Goal: Task Accomplishment & Management: Complete application form

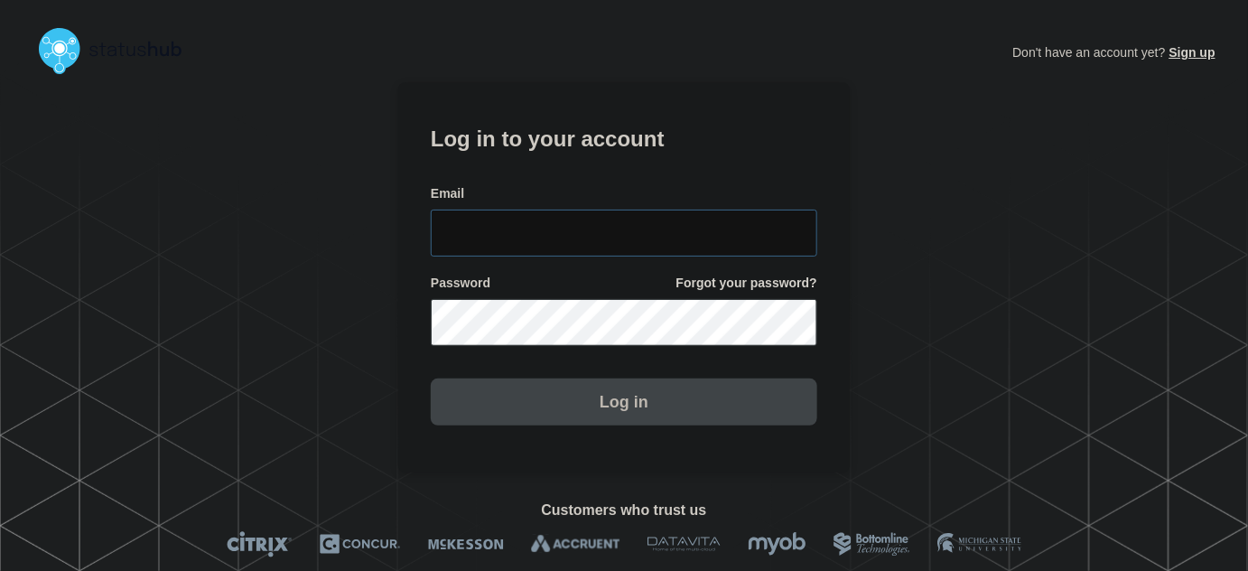
type input "[PERSON_NAME][EMAIL_ADDRESS][PERSON_NAME][DOMAIN_NAME]"
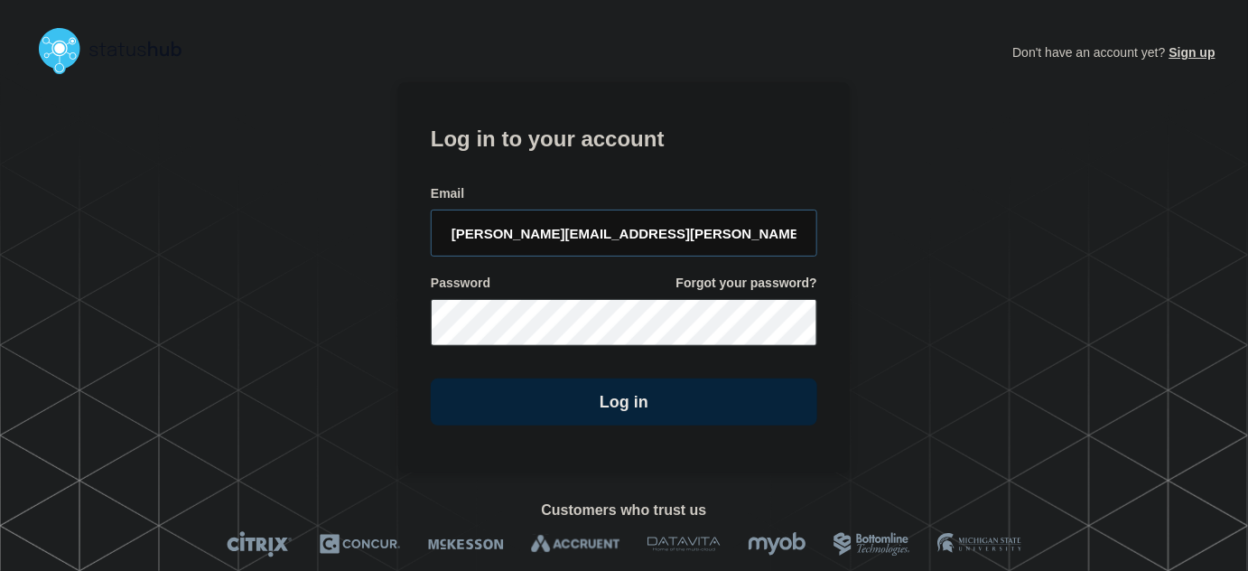
click at [622, 223] on input "[PERSON_NAME][EMAIL_ADDRESS][PERSON_NAME][DOMAIN_NAME]" at bounding box center [624, 233] width 387 height 47
click at [587, 126] on h1 "Log in to your account" at bounding box center [624, 136] width 387 height 33
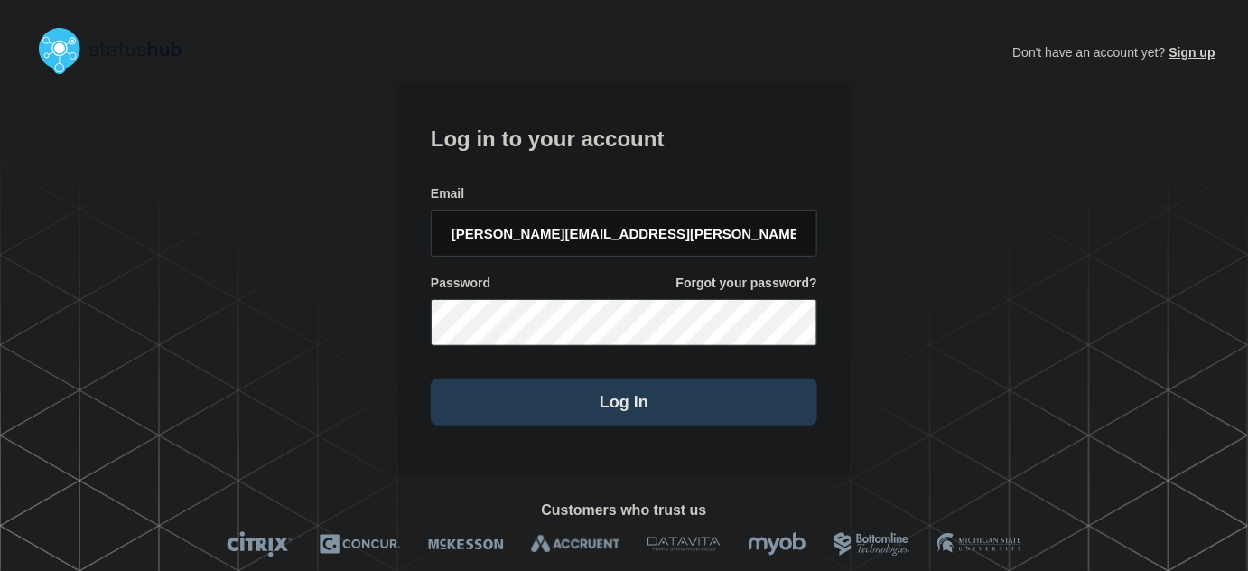
click at [656, 415] on button "Log in" at bounding box center [624, 401] width 387 height 47
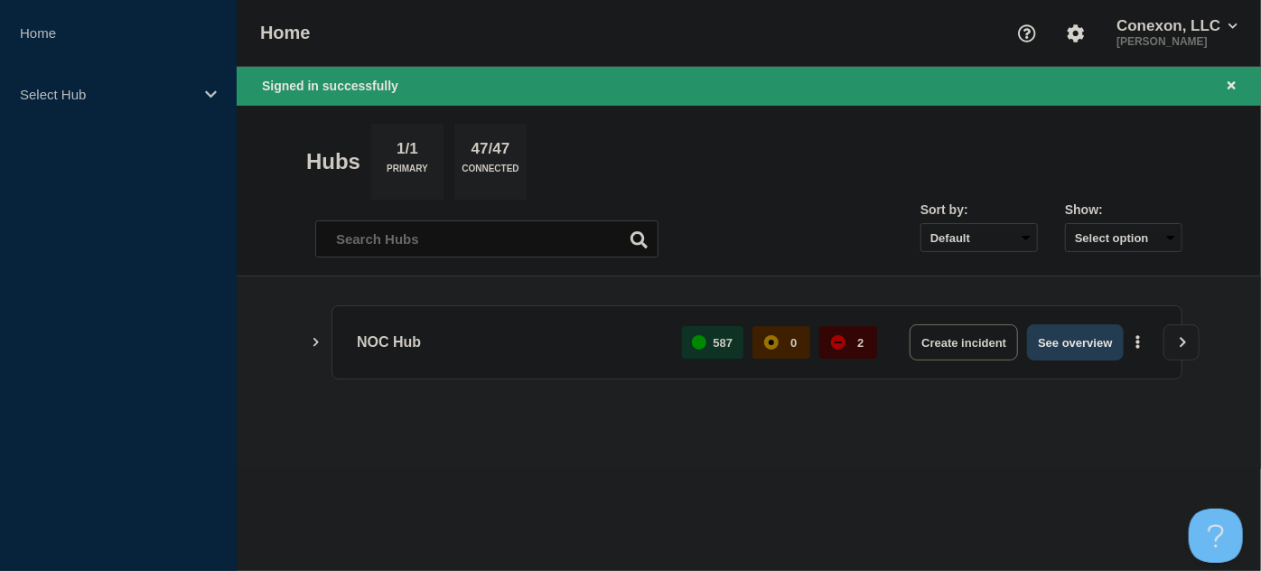
click at [1049, 332] on button "See overview" at bounding box center [1075, 342] width 96 height 36
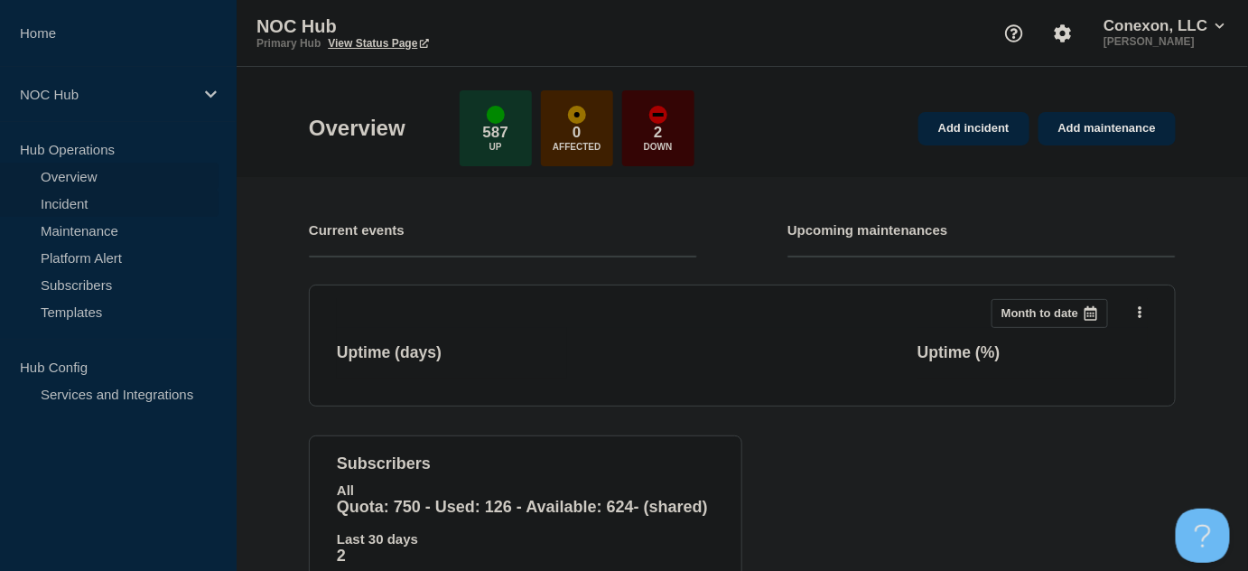
click at [79, 205] on link "Incident" at bounding box center [109, 203] width 219 height 27
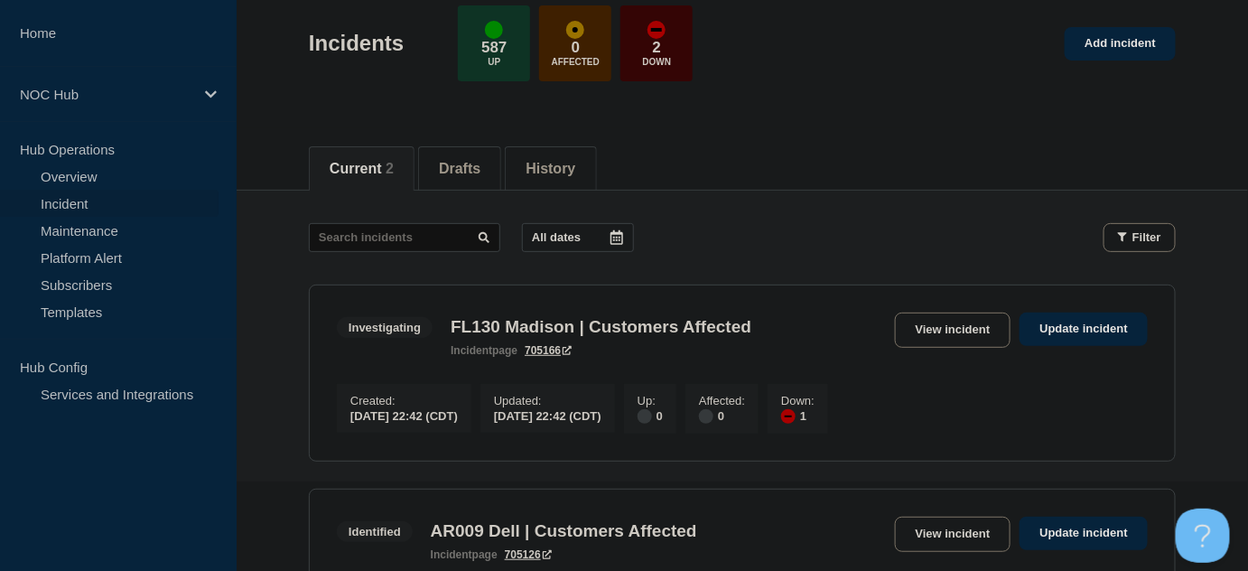
scroll to position [328, 0]
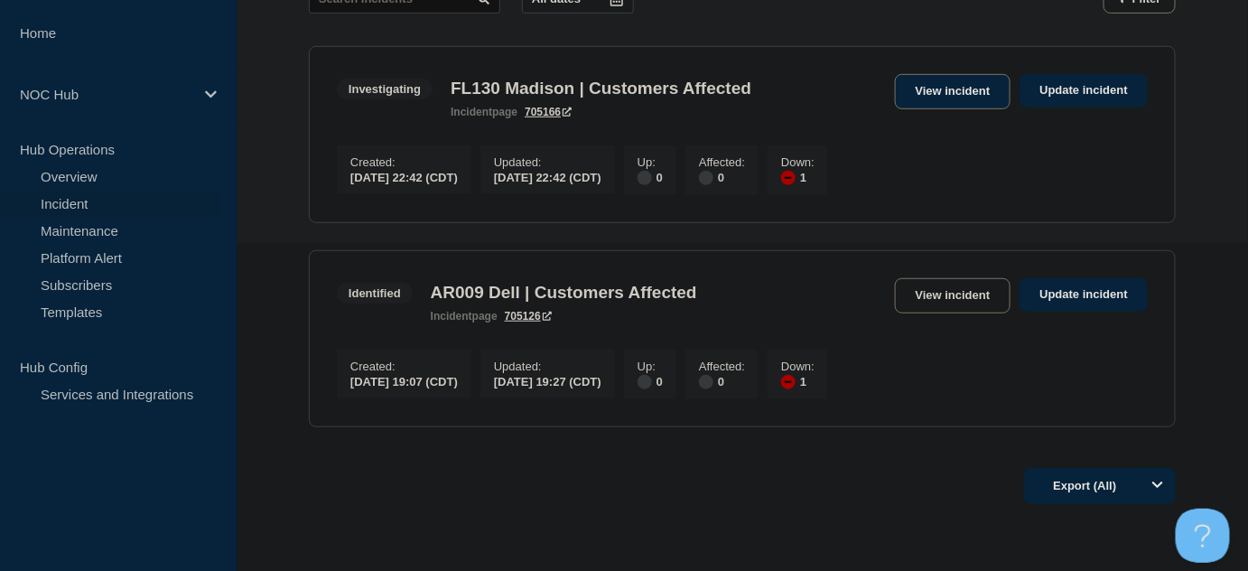
click at [922, 98] on link "View incident" at bounding box center [953, 91] width 117 height 35
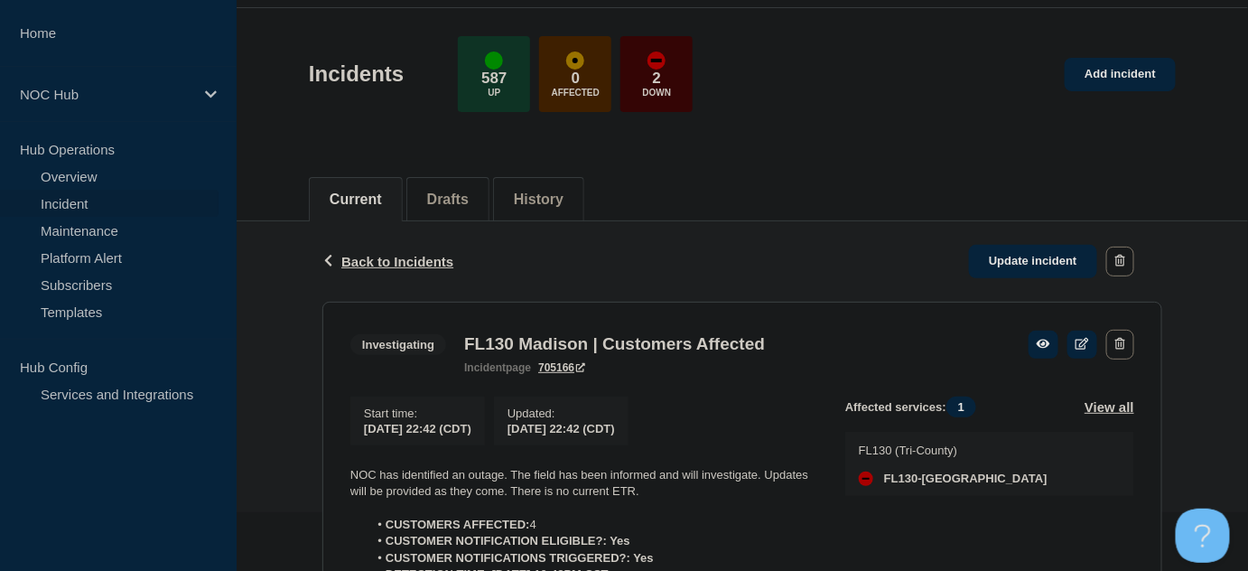
scroll to position [210, 0]
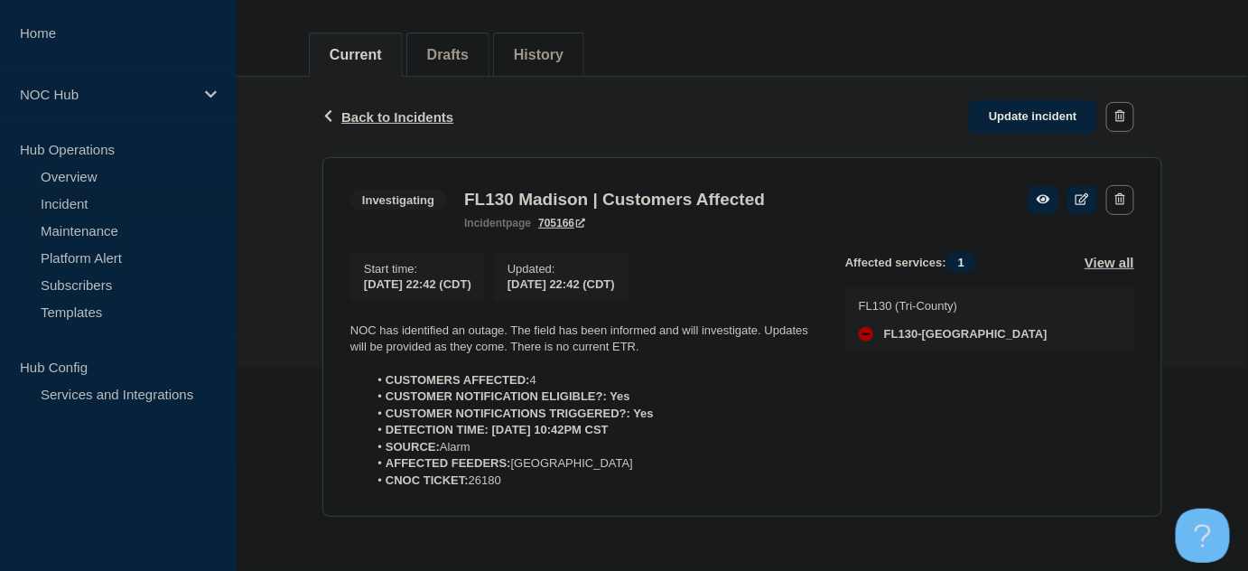
drag, startPoint x: 537, startPoint y: 483, endPoint x: 325, endPoint y: 323, distance: 265.0
click at [325, 323] on section "Investigating FL130 Madison | Customers Affected incident page 705166 Start tim…" at bounding box center [742, 337] width 840 height 360
copy div "NOC has identified an outage. The field has been informed and will investigate.…"
click at [1050, 107] on link "Update incident" at bounding box center [1033, 116] width 128 height 33
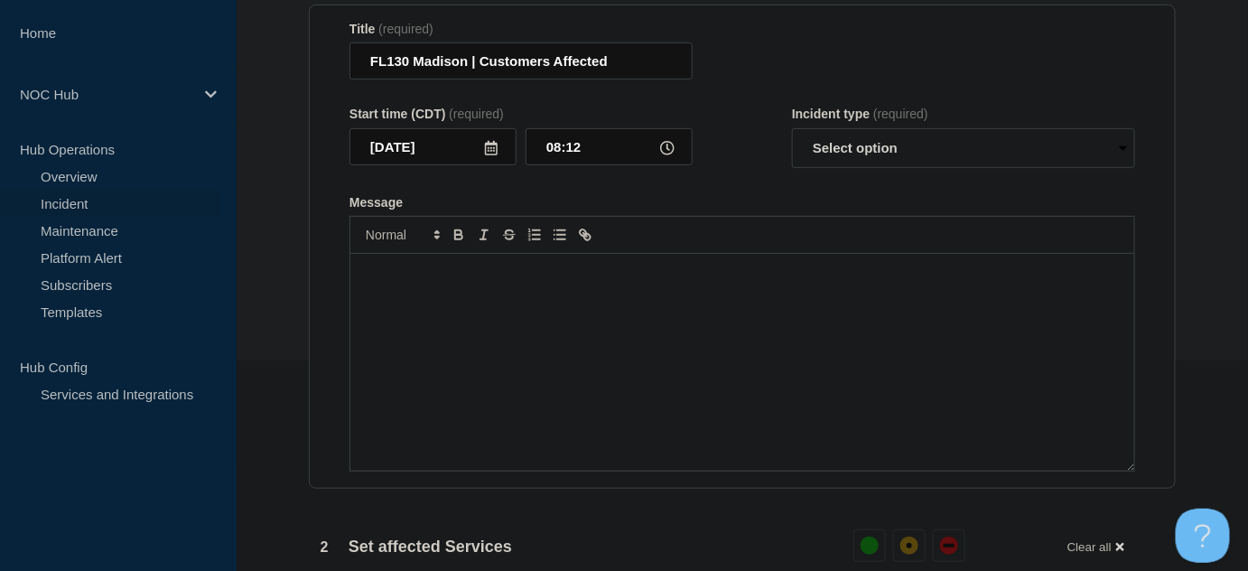
click at [588, 322] on div "Message" at bounding box center [742, 362] width 784 height 217
paste div "Message"
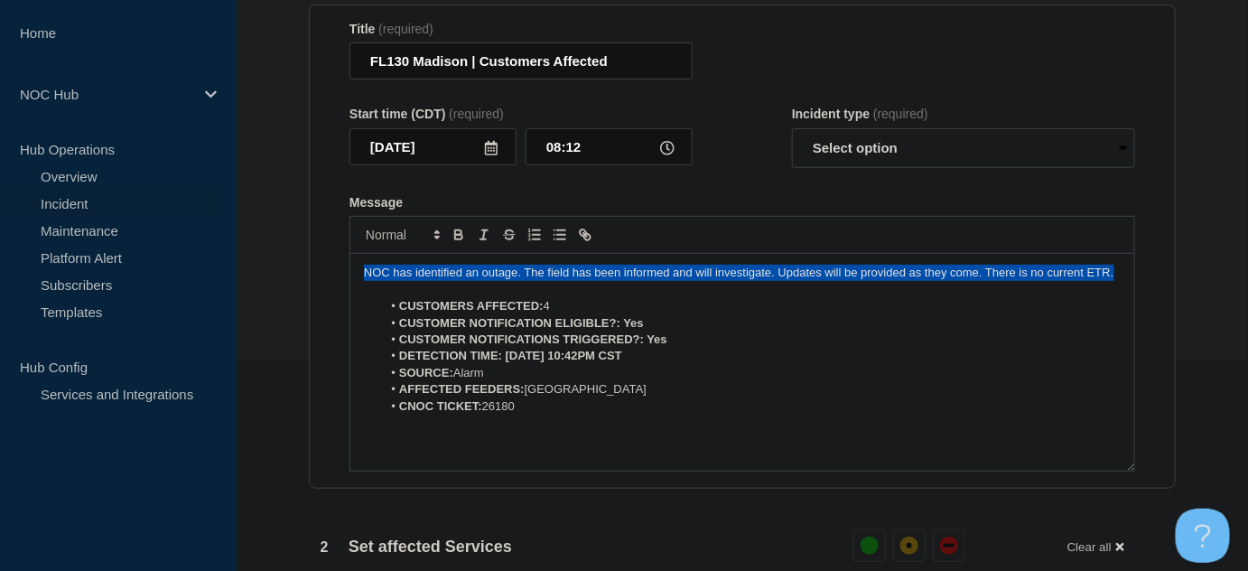
drag, startPoint x: 828, startPoint y: 312, endPoint x: 278, endPoint y: 311, distance: 550.1
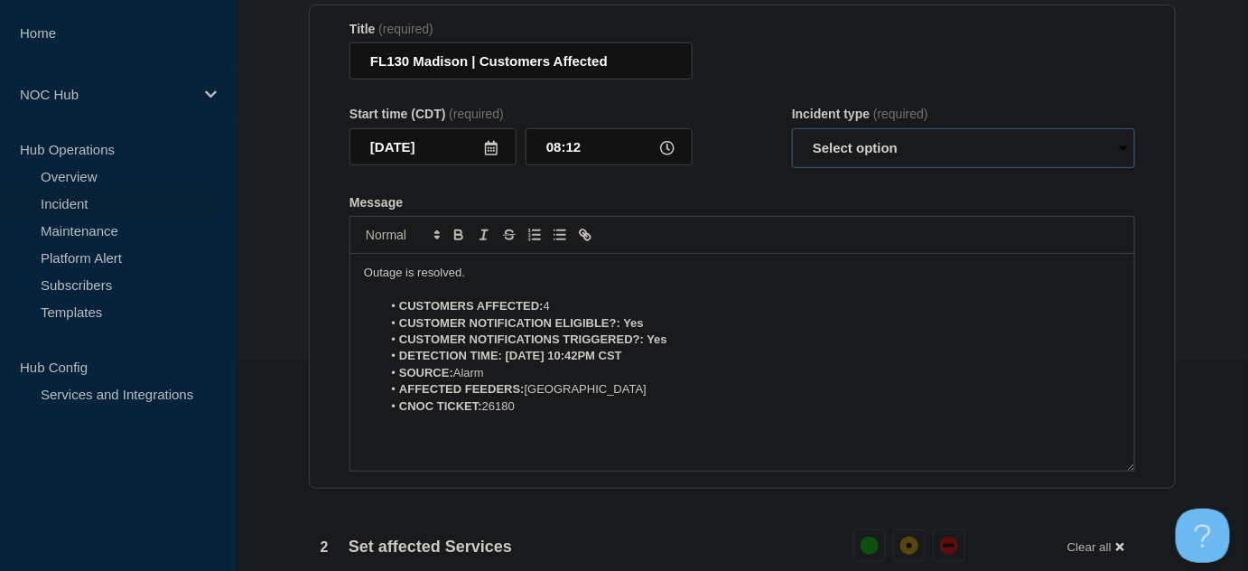
click at [860, 168] on select "Select option Investigating Identified Monitoring Resolved" at bounding box center [963, 148] width 343 height 40
select select "resolved"
click at [792, 162] on select "Select option Investigating Identified Monitoring Resolved" at bounding box center [963, 148] width 343 height 40
click at [737, 215] on form "Title (required) FL130 Madison | Customers Affected Start time (CDT) (required)…" at bounding box center [743, 247] width 786 height 451
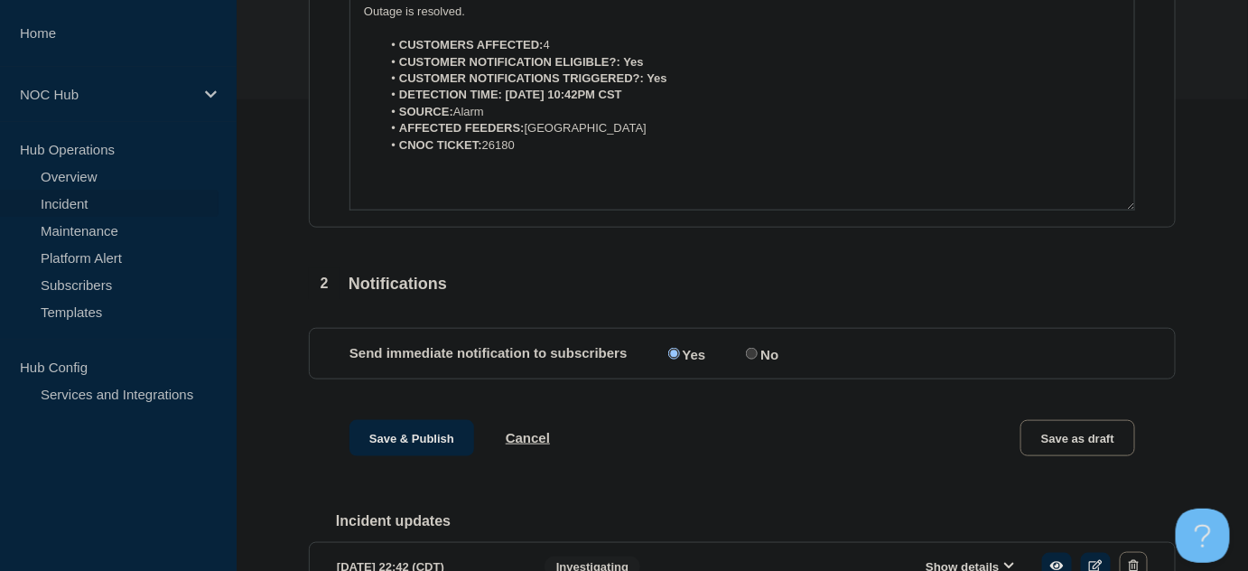
scroll to position [612, 0]
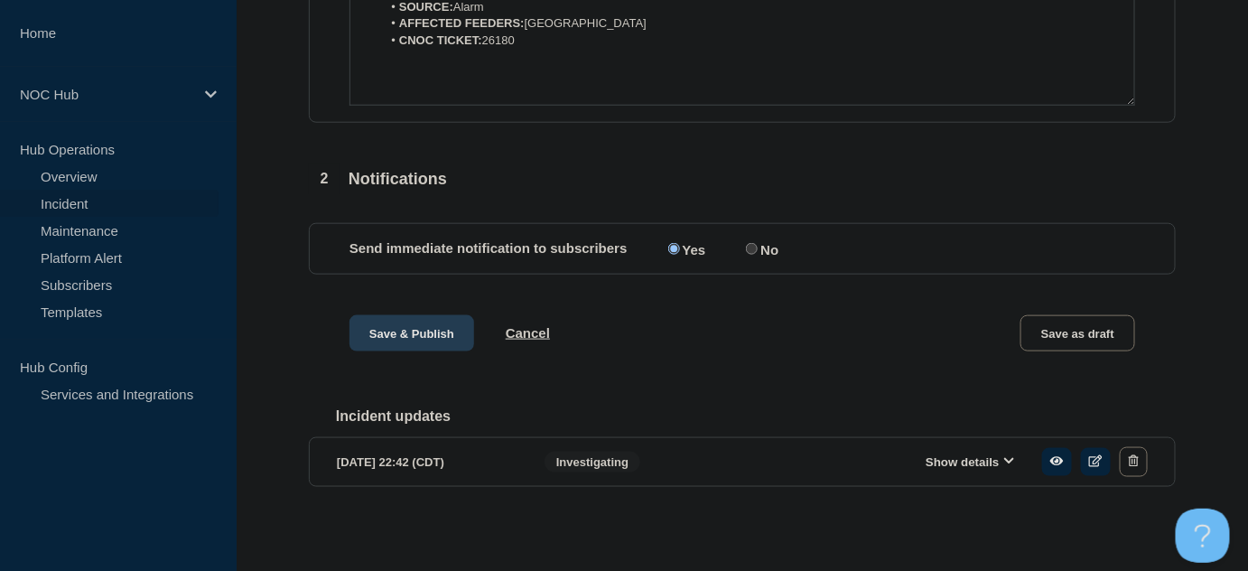
click at [411, 334] on button "Save & Publish" at bounding box center [412, 333] width 125 height 36
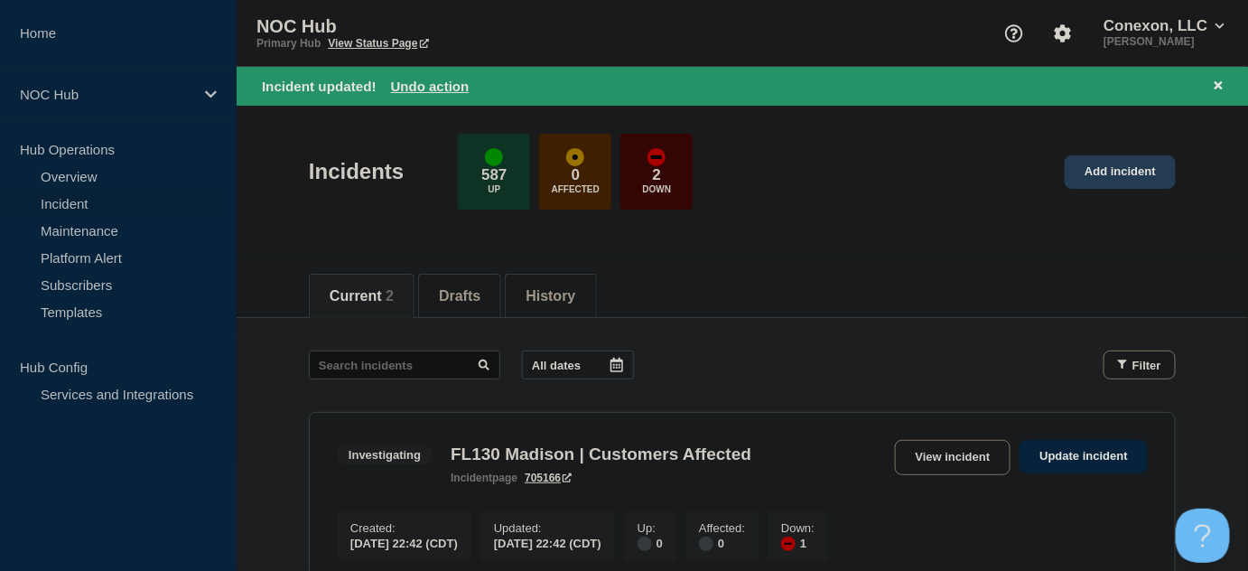
click at [1136, 182] on link "Add incident" at bounding box center [1120, 171] width 111 height 33
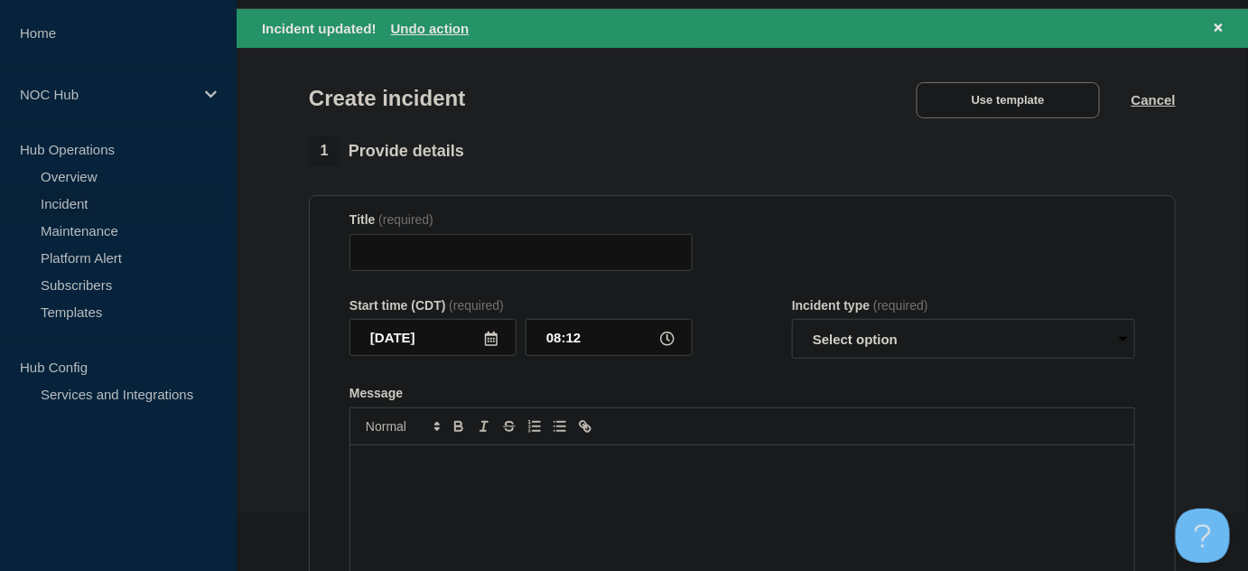
scroll to position [81, 0]
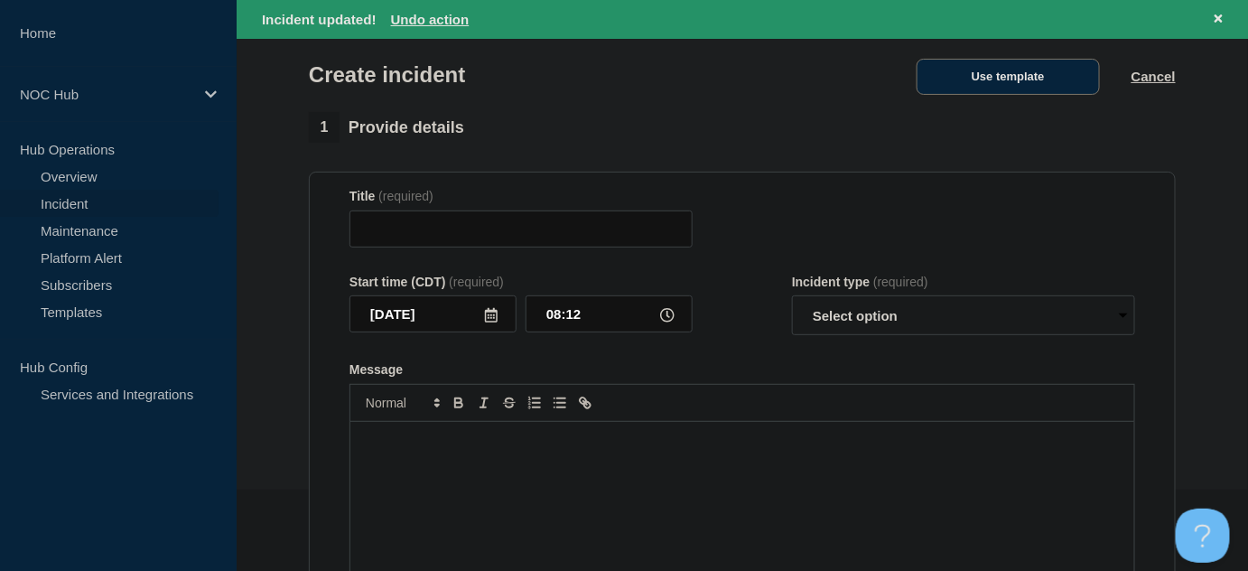
click at [1000, 81] on button "Use template" at bounding box center [1008, 77] width 183 height 36
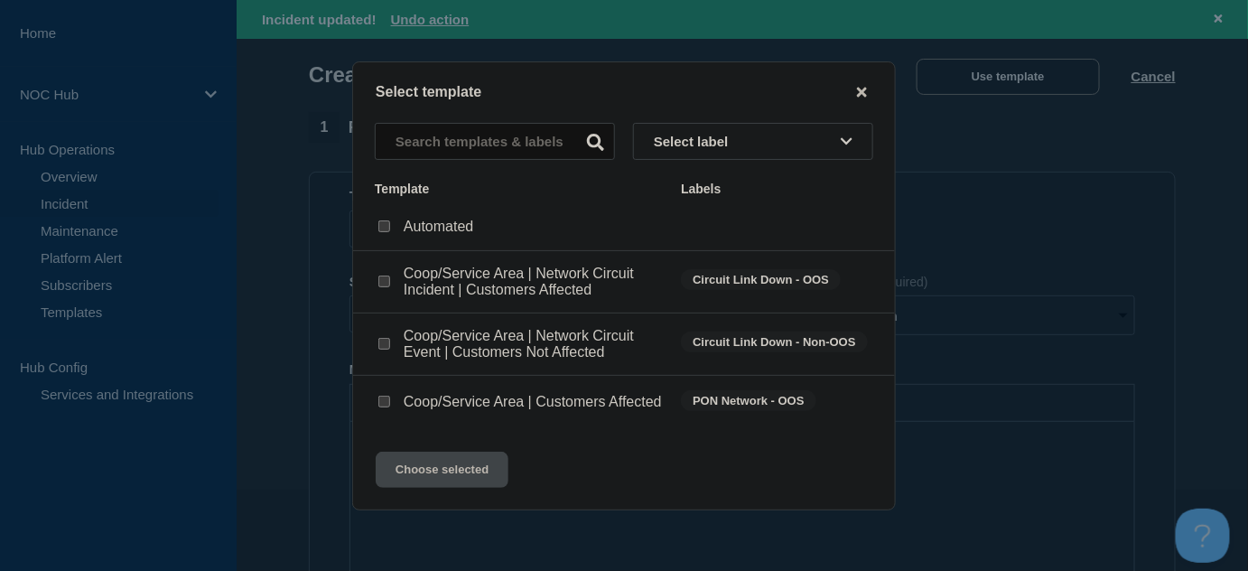
click at [389, 405] on input "Coop/Service Area | Customers Affected checkbox" at bounding box center [384, 402] width 12 height 12
checkbox input "true"
click at [461, 481] on button "Choose selected" at bounding box center [442, 470] width 133 height 36
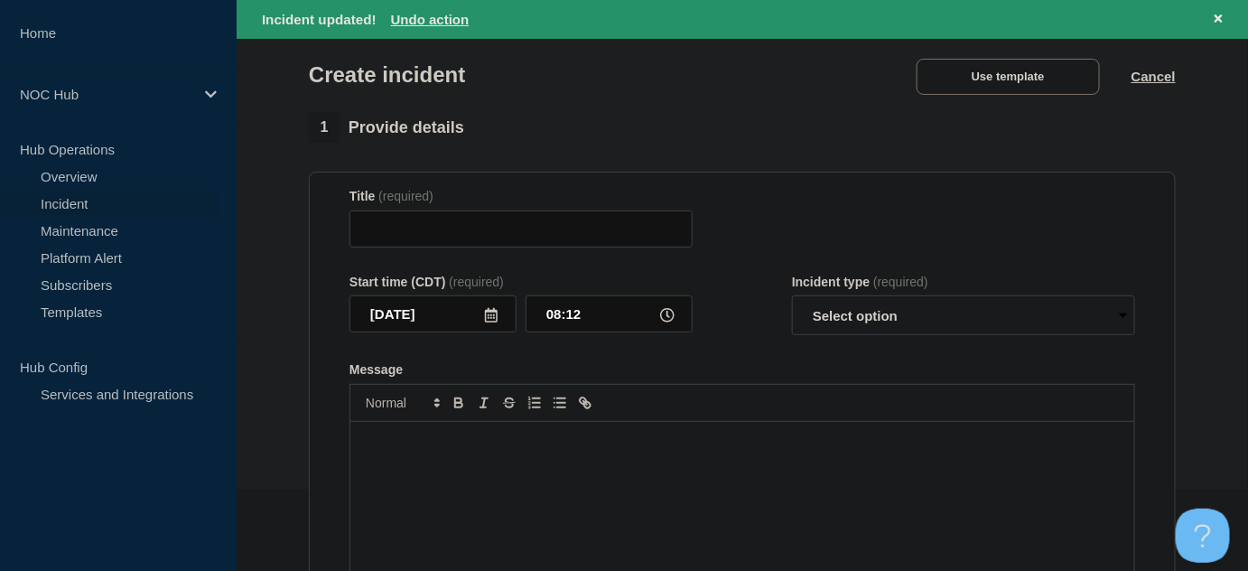
type input "Coop/Service Area | Customers Affected"
select select "investigating"
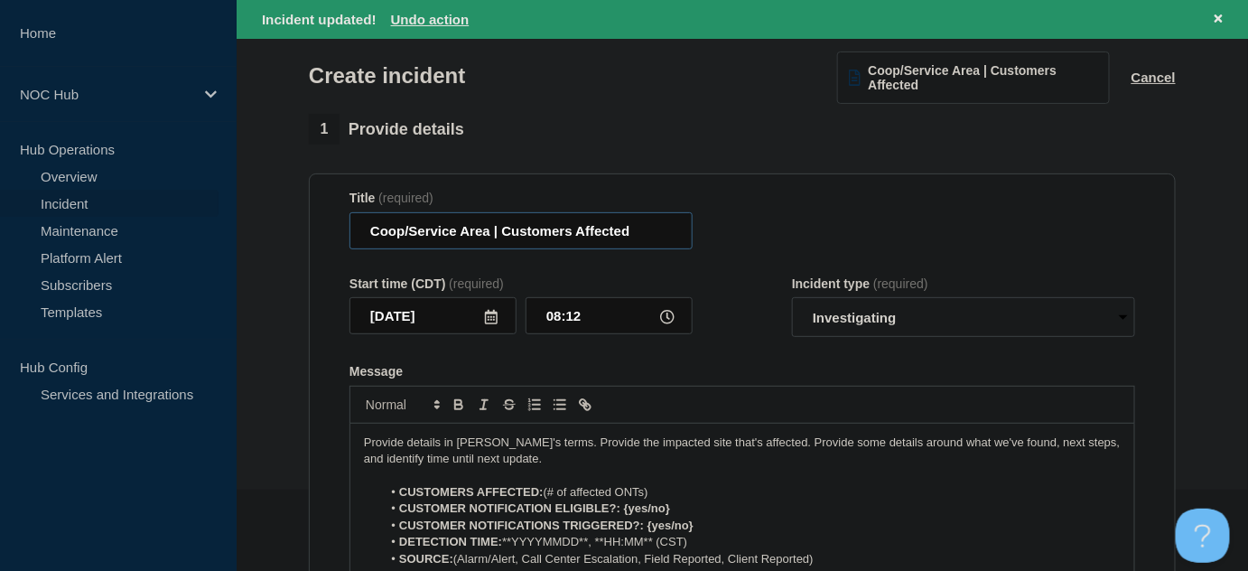
drag, startPoint x: 490, startPoint y: 231, endPoint x: 327, endPoint y: 232, distance: 162.6
click at [327, 232] on section "Title (required) Coop/Service Area | Customers Affected Start time (CDT) (requi…" at bounding box center [742, 415] width 867 height 485
type input "| Customers Affected"
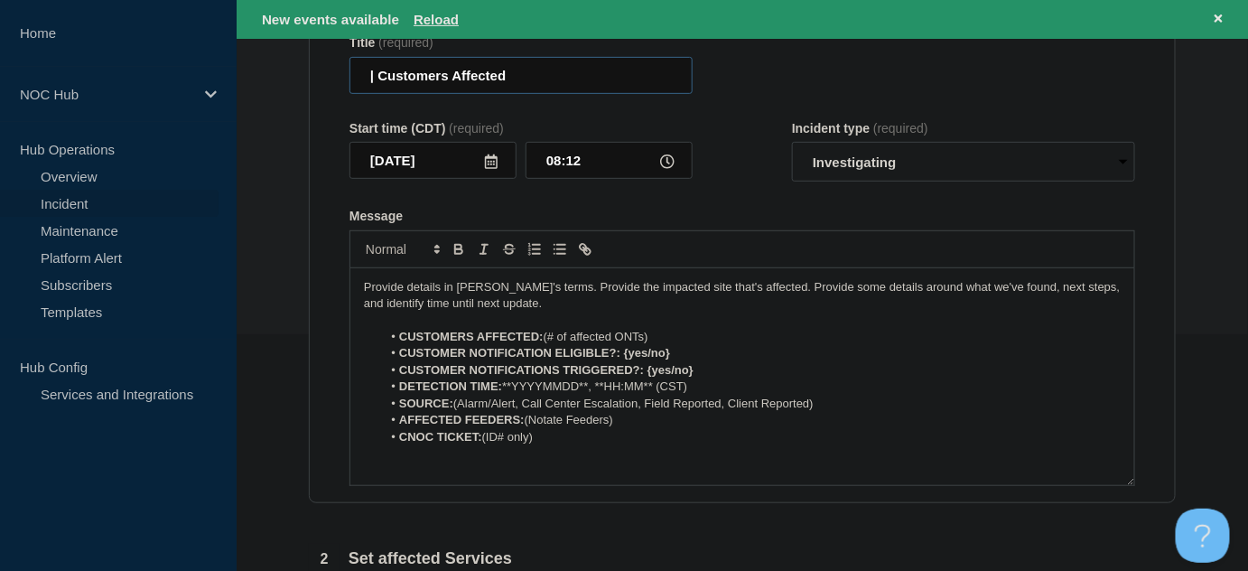
scroll to position [246, 0]
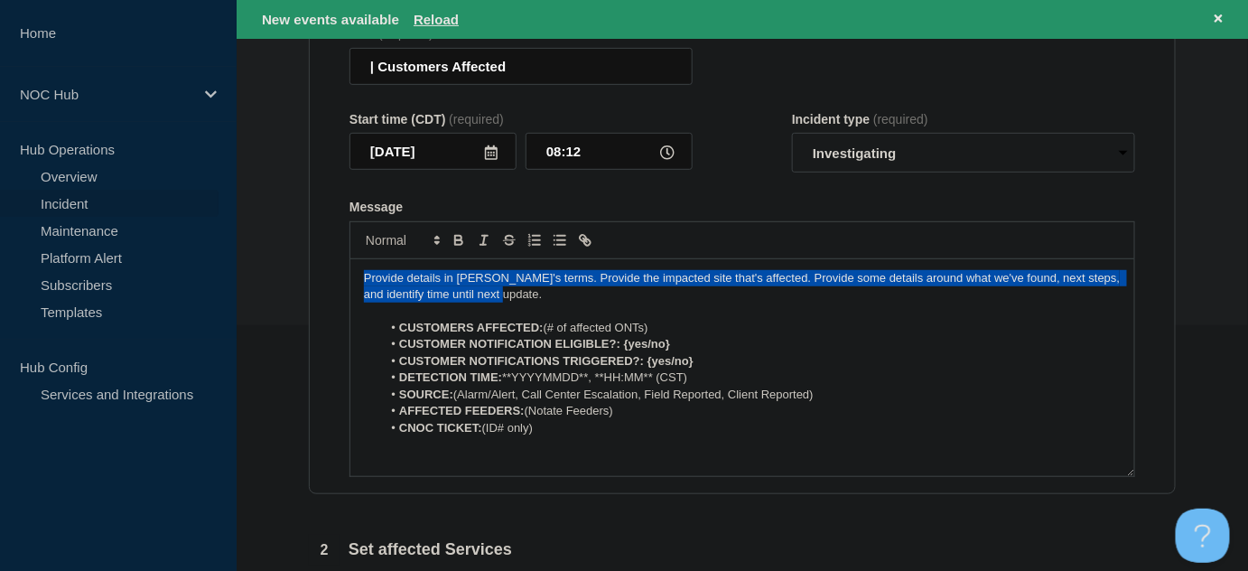
drag, startPoint x: 525, startPoint y: 300, endPoint x: 229, endPoint y: 254, distance: 299.8
click at [229, 254] on div "Home NOC Hub Hub Operations Overview Incident Maintenance Platform Alert Subscr…" at bounding box center [624, 405] width 1248 height 1302
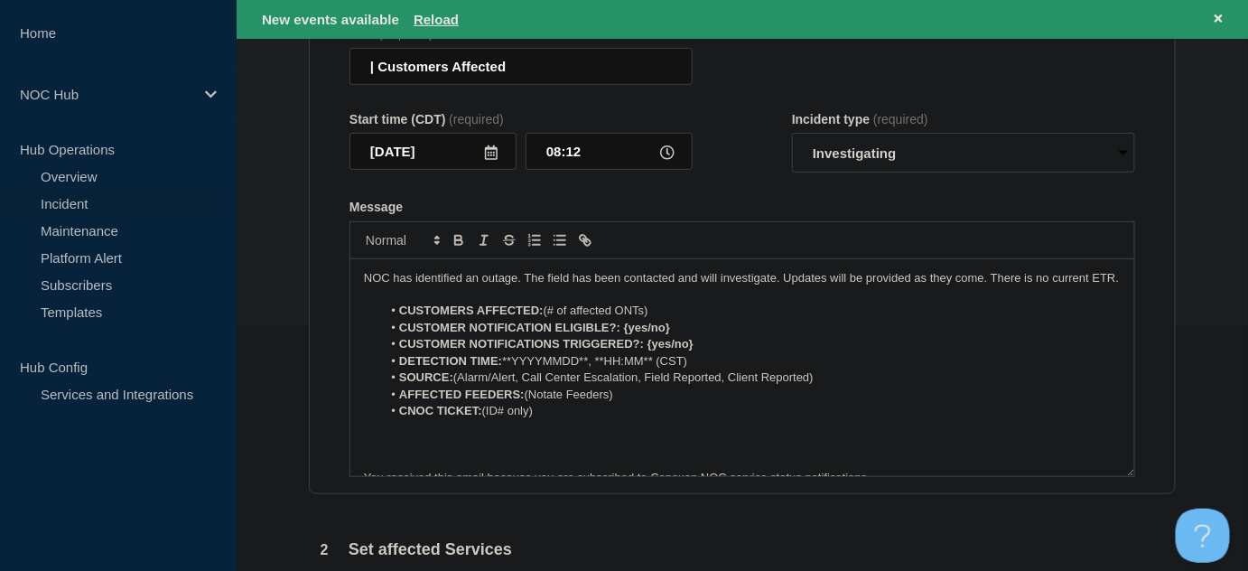
drag, startPoint x: 546, startPoint y: 327, endPoint x: 661, endPoint y: 327, distance: 115.6
click at [661, 319] on li "CUSTOMERS AFFECTED: (# of affected ONTs)" at bounding box center [752, 311] width 740 height 16
drag, startPoint x: 697, startPoint y: 343, endPoint x: 626, endPoint y: 343, distance: 71.4
click at [626, 336] on li "CUSTOMER NOTIFICATION ELIGIBLE?: {yes/no}" at bounding box center [752, 328] width 740 height 16
drag, startPoint x: 647, startPoint y: 360, endPoint x: 750, endPoint y: 368, distance: 103.2
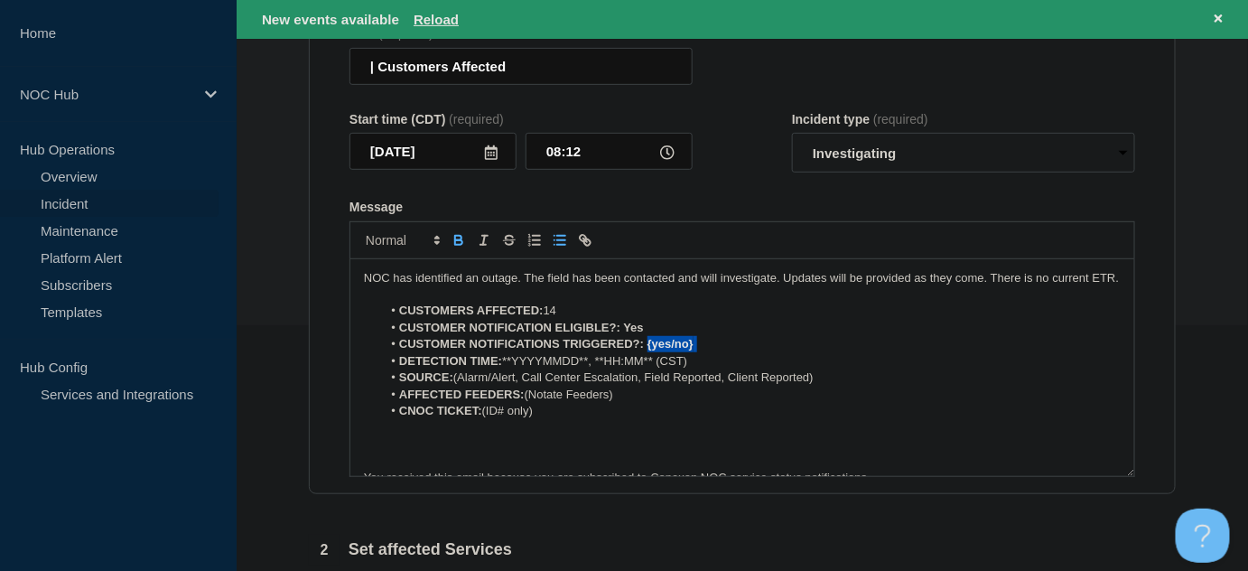
click at [750, 352] on li "CUSTOMER NOTIFICATIONS TRIGGERED?: {yes/no}" at bounding box center [752, 344] width 740 height 16
drag, startPoint x: 706, startPoint y: 378, endPoint x: 502, endPoint y: 372, distance: 204.2
click at [502, 369] on li "DETECTION TIME: **YYYYMMDD**, **HH:MM** (CST)" at bounding box center [752, 361] width 740 height 16
drag, startPoint x: 838, startPoint y: 393, endPoint x: 460, endPoint y: 393, distance: 378.5
click at [460, 386] on li "SOURCE: (Alarm/Alert, Call Center Escalation, Field Reported, Client Reported)" at bounding box center [752, 377] width 740 height 16
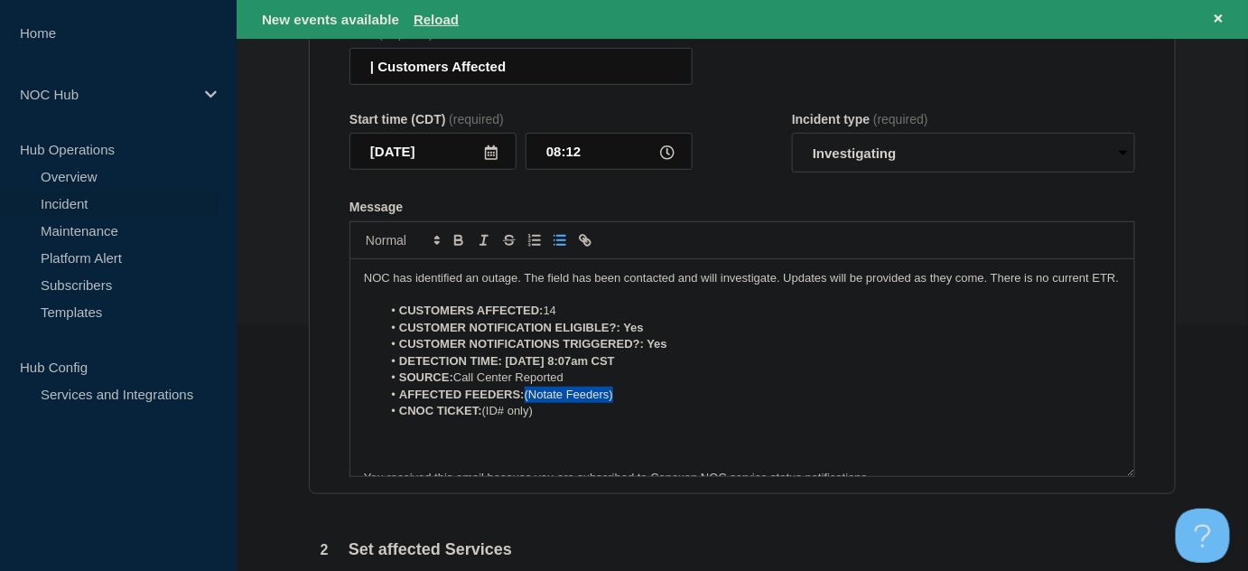
drag, startPoint x: 529, startPoint y: 410, endPoint x: 650, endPoint y: 414, distance: 121.1
click at [650, 403] on li "AFFECTED FEEDERS: (Notate Feeders)" at bounding box center [752, 395] width 740 height 16
drag, startPoint x: 484, startPoint y: 428, endPoint x: 601, endPoint y: 433, distance: 116.6
click at [593, 419] on li "CNOC TICKET: (ID# only)" at bounding box center [752, 411] width 740 height 16
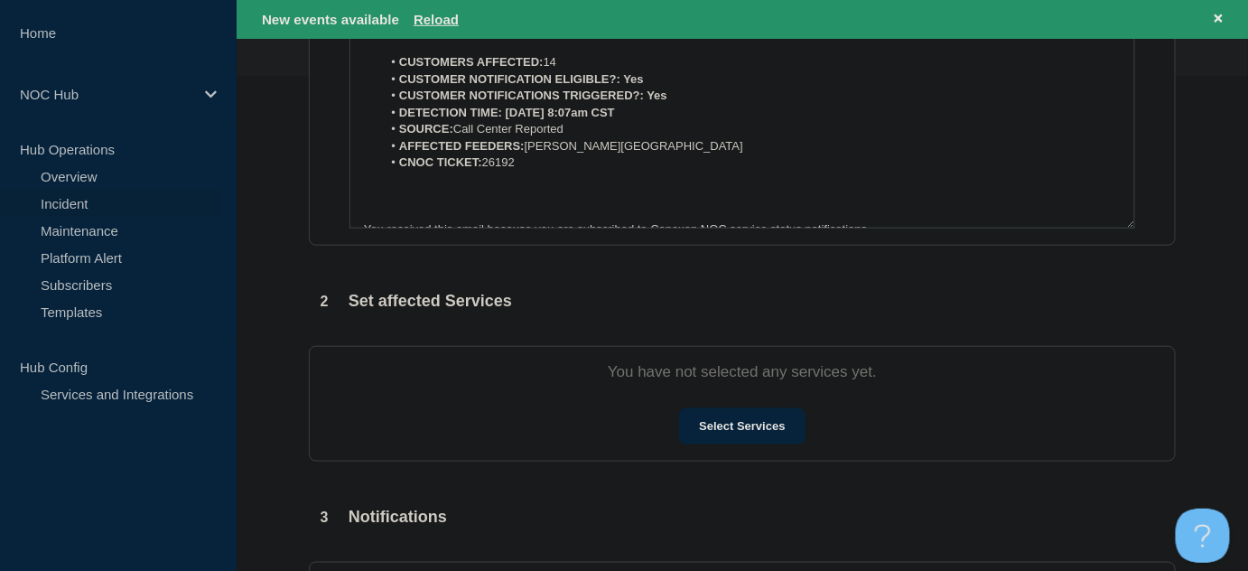
scroll to position [657, 0]
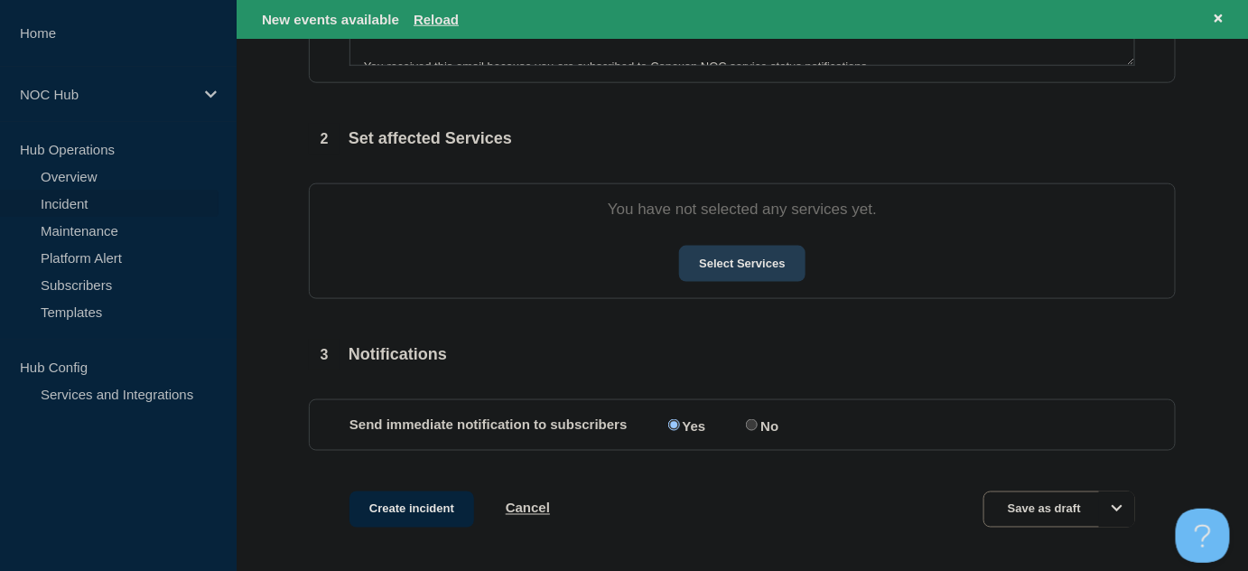
click at [735, 269] on button "Select Services" at bounding box center [742, 264] width 126 height 36
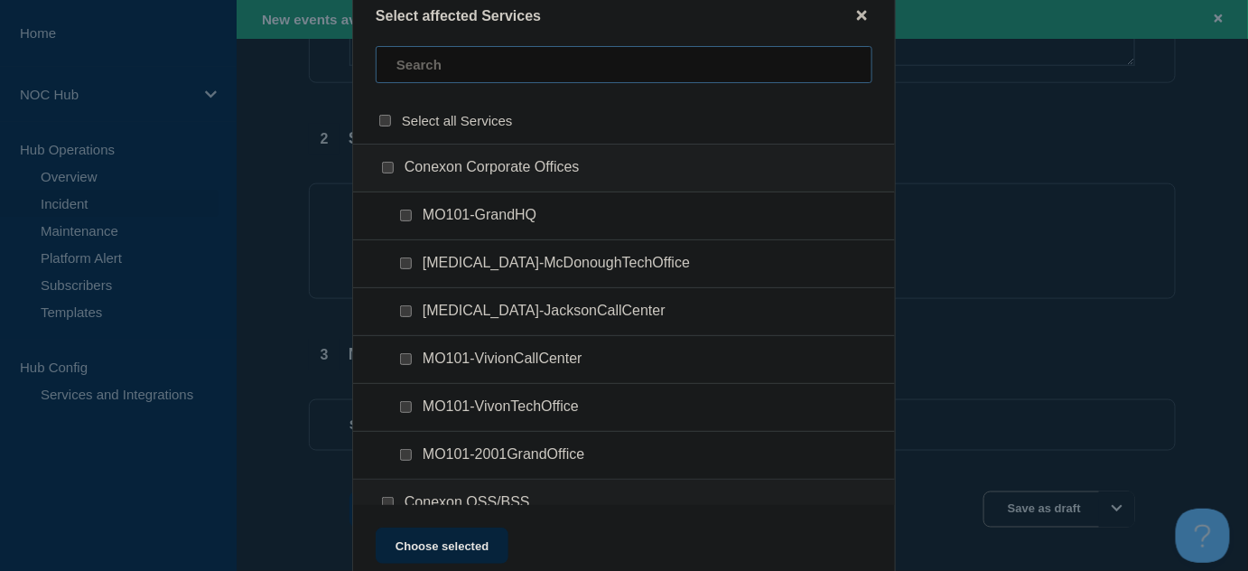
click at [460, 61] on input "text" at bounding box center [624, 64] width 497 height 37
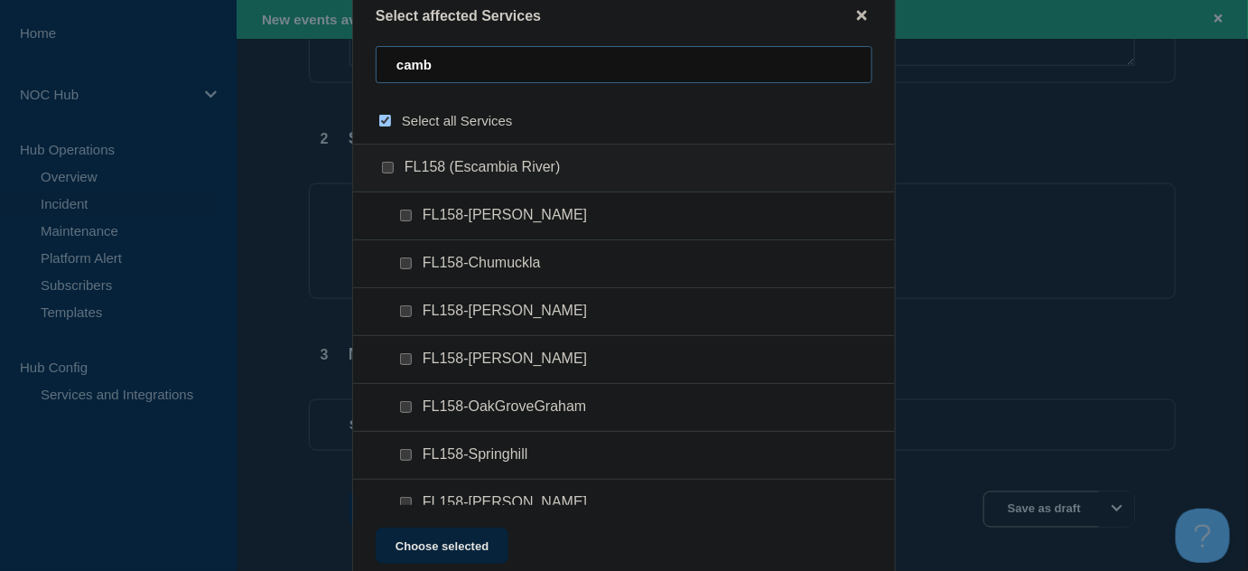
type input "cambe"
checkbox input "true"
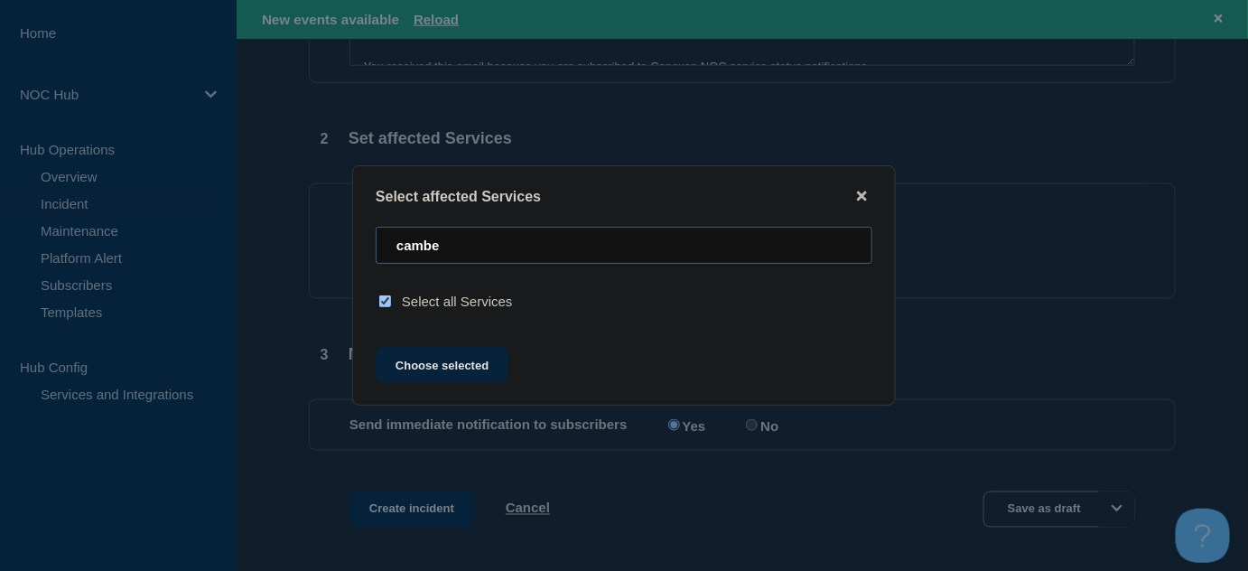
type input "camb"
checkbox input "false"
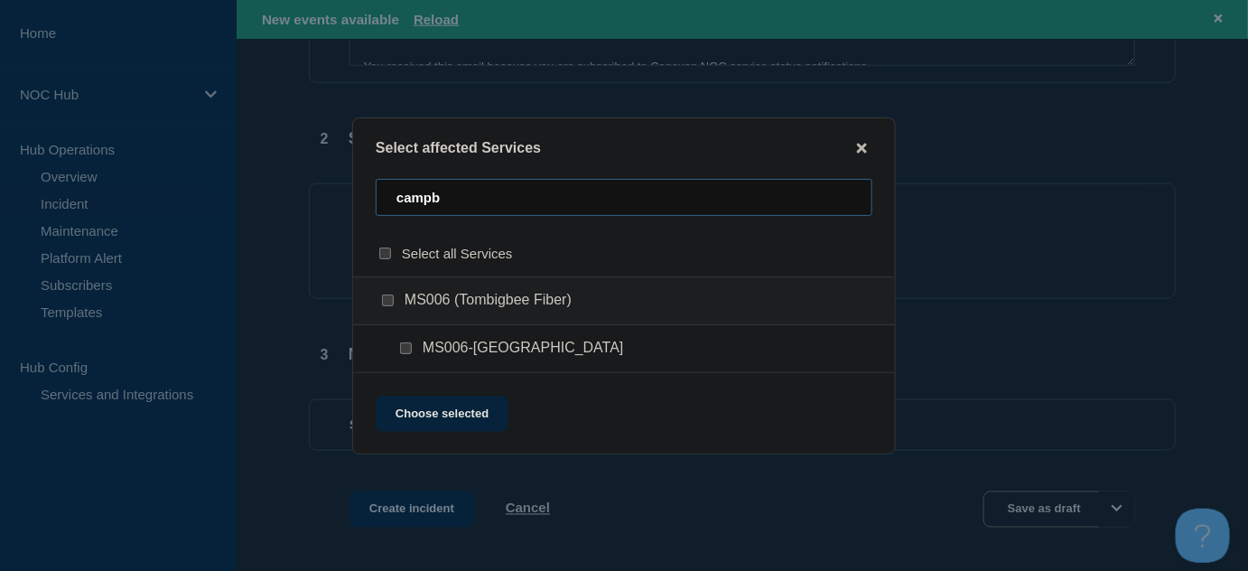
type input "campb"
click at [405, 350] on input "MS006-Campbelltown checkbox" at bounding box center [406, 348] width 12 height 12
checkbox input "true"
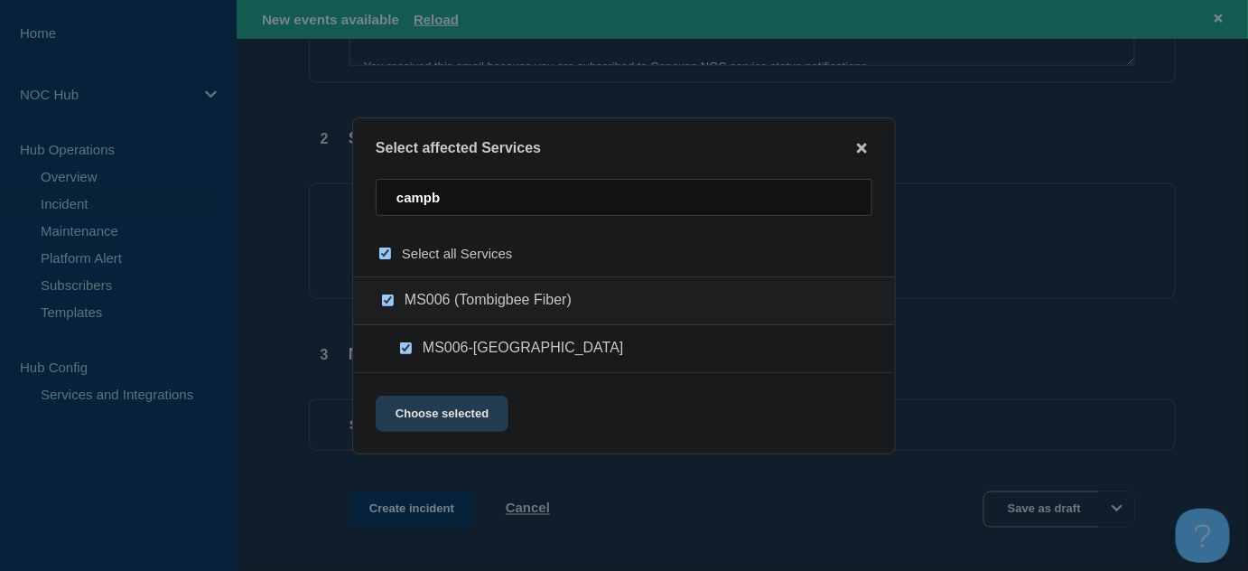
click at [458, 410] on button "Choose selected" at bounding box center [442, 414] width 133 height 36
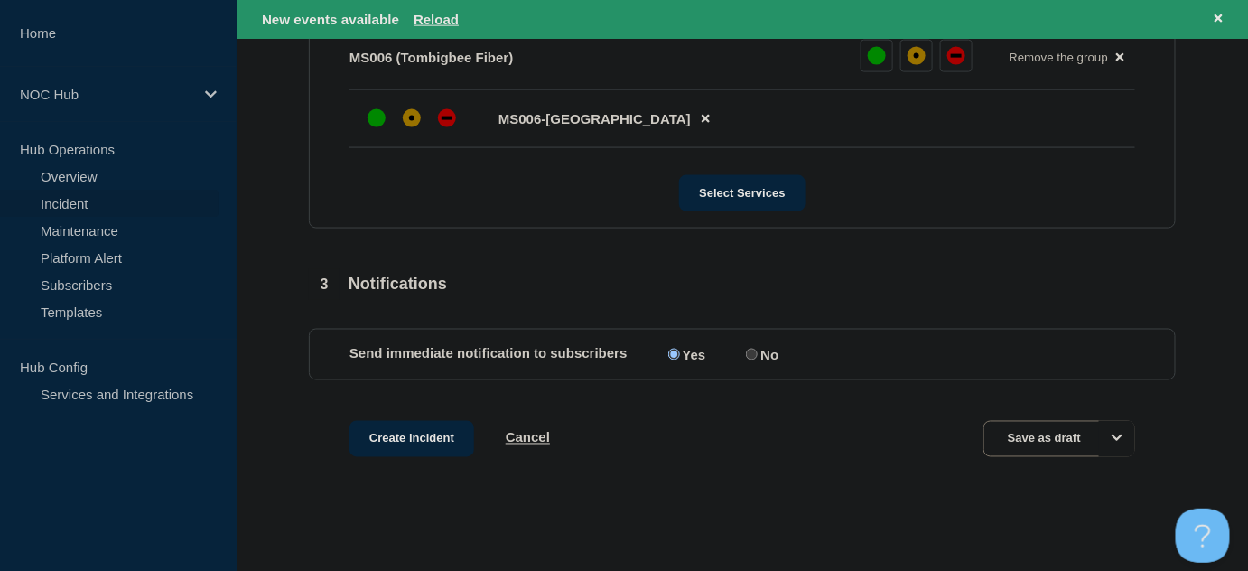
scroll to position [828, 0]
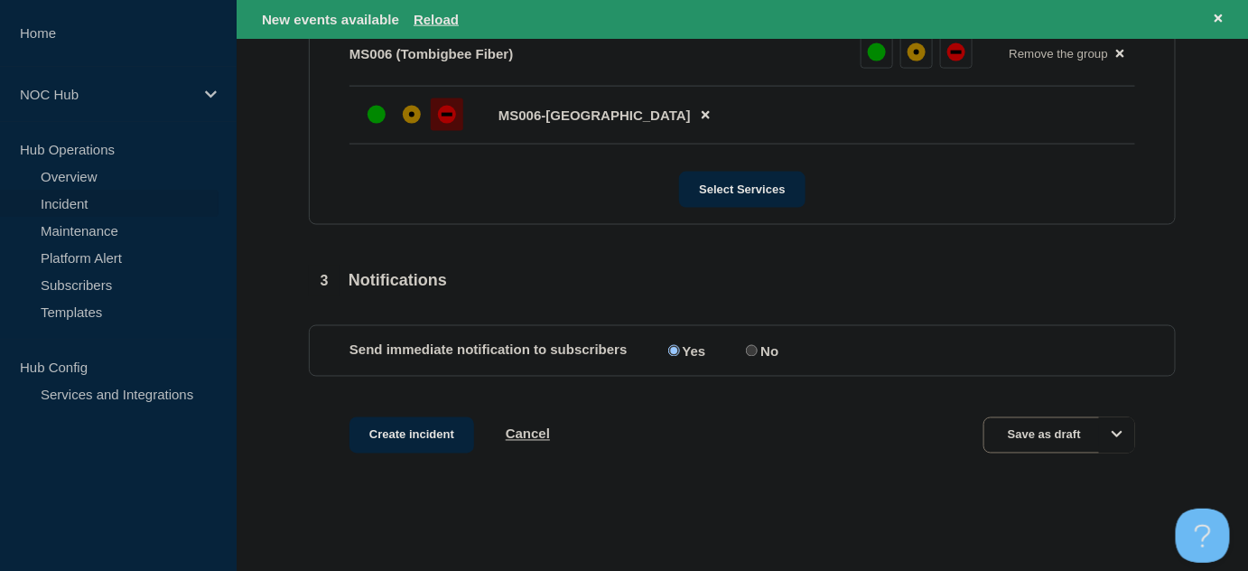
click at [431, 122] on div at bounding box center [447, 114] width 33 height 33
click at [414, 437] on button "Create incident" at bounding box center [412, 435] width 125 height 36
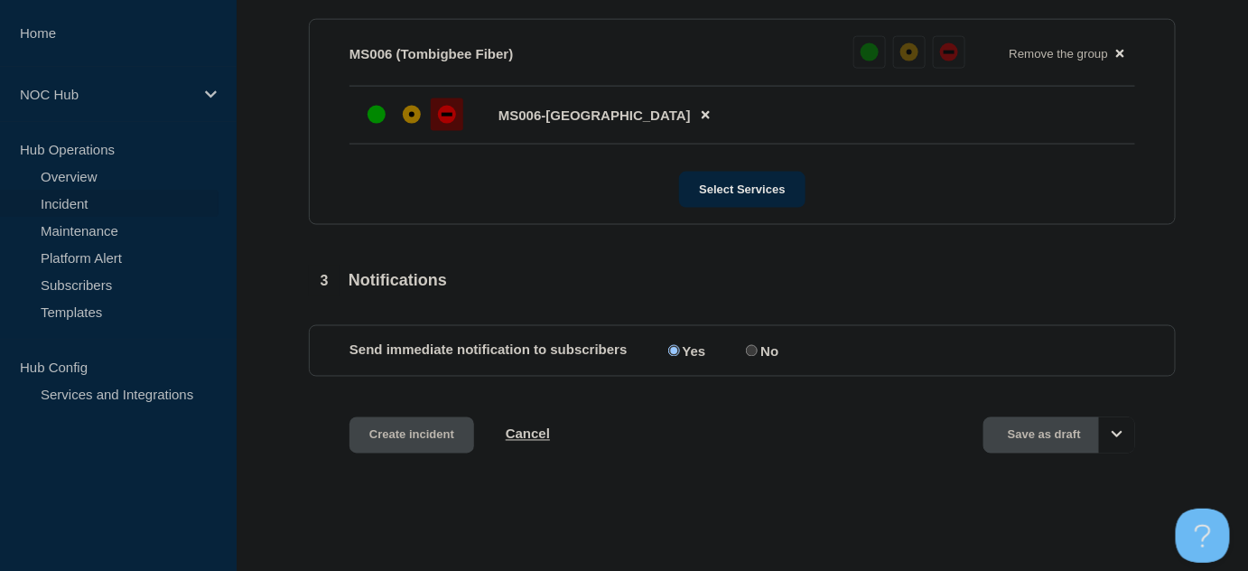
scroll to position [789, 0]
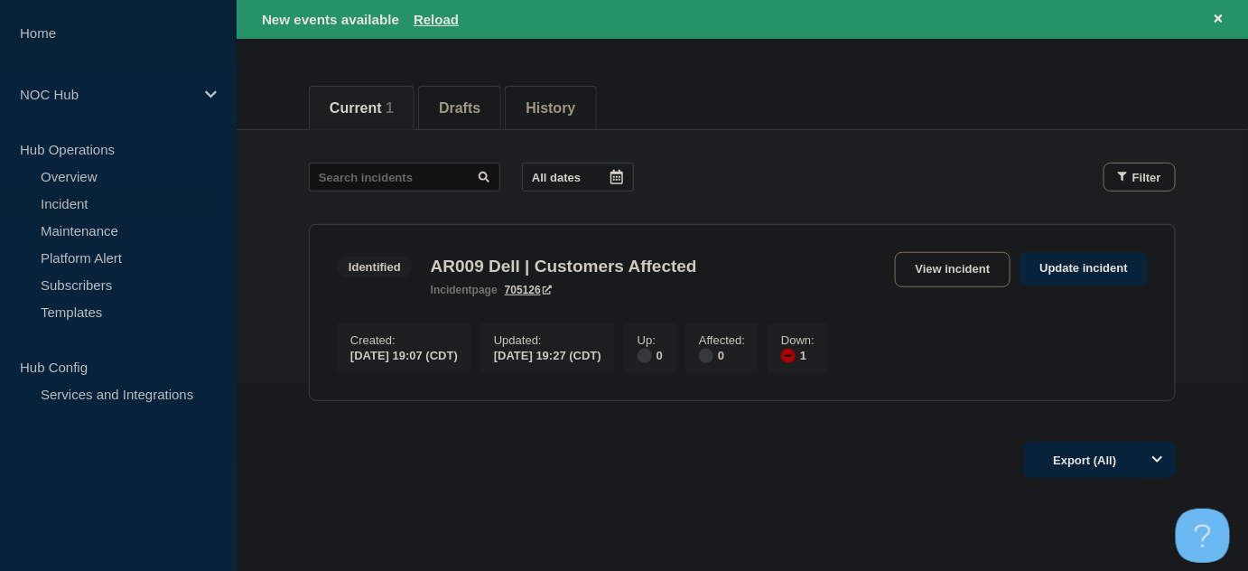
scroll to position [246, 0]
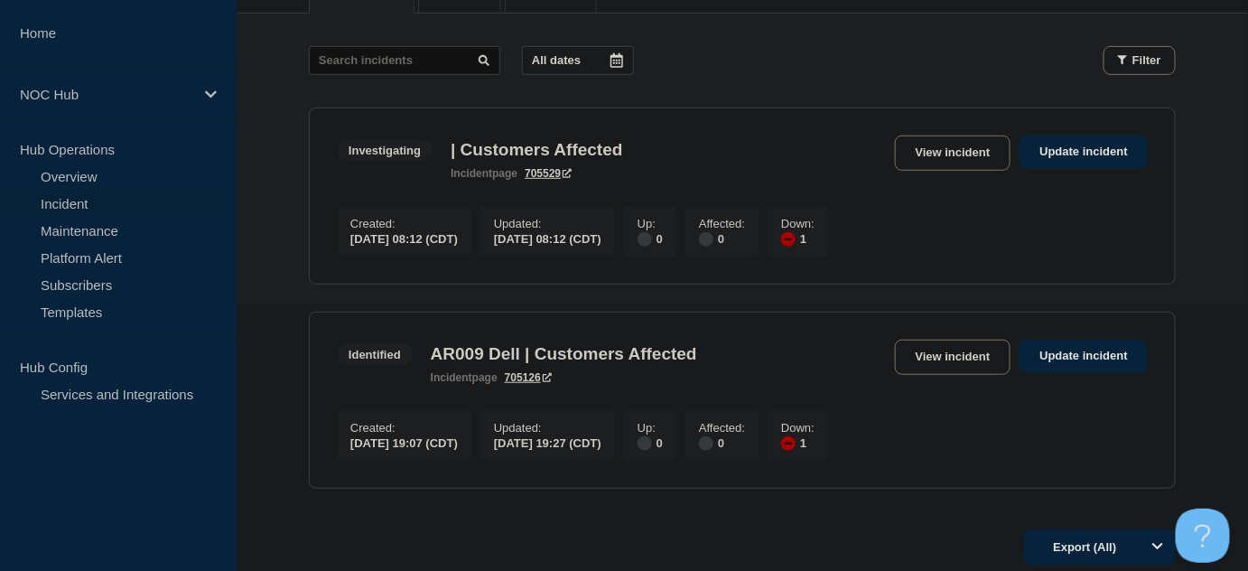
scroll to position [328, 0]
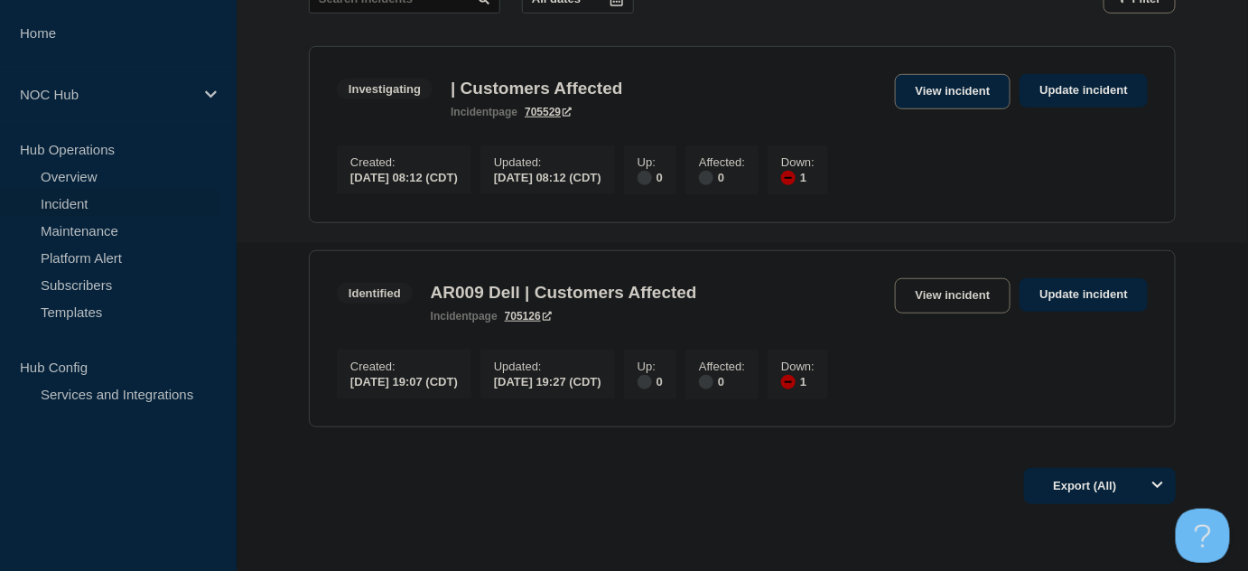
click at [917, 101] on link "View incident" at bounding box center [953, 91] width 117 height 35
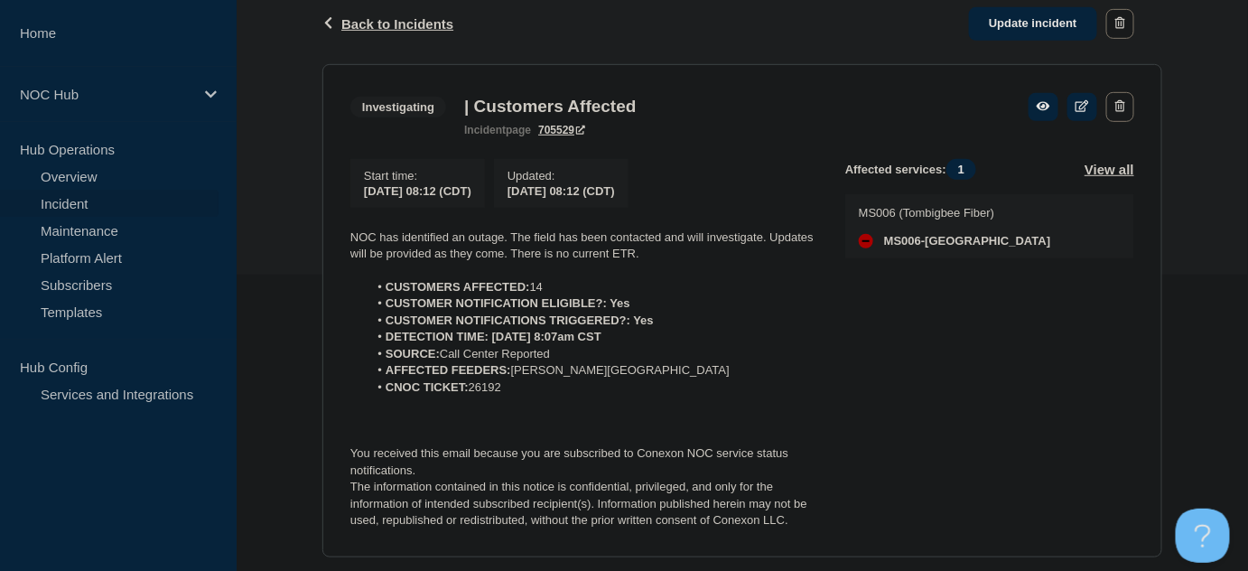
scroll to position [344, 0]
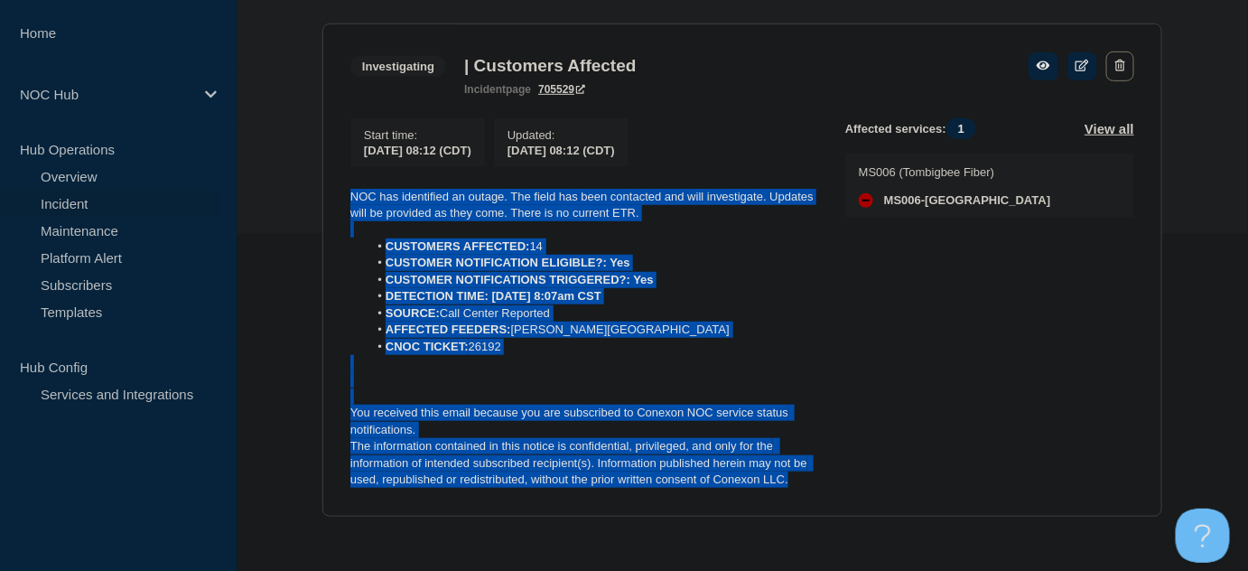
drag, startPoint x: 761, startPoint y: 475, endPoint x: 321, endPoint y: 199, distance: 519.5
click at [321, 199] on div "Back Back to Incidents Update incident Investigating | Customers Affected Start…" at bounding box center [742, 243] width 867 height 601
copy div "NOC has identified an outage. The field has been contacted and will investigate…"
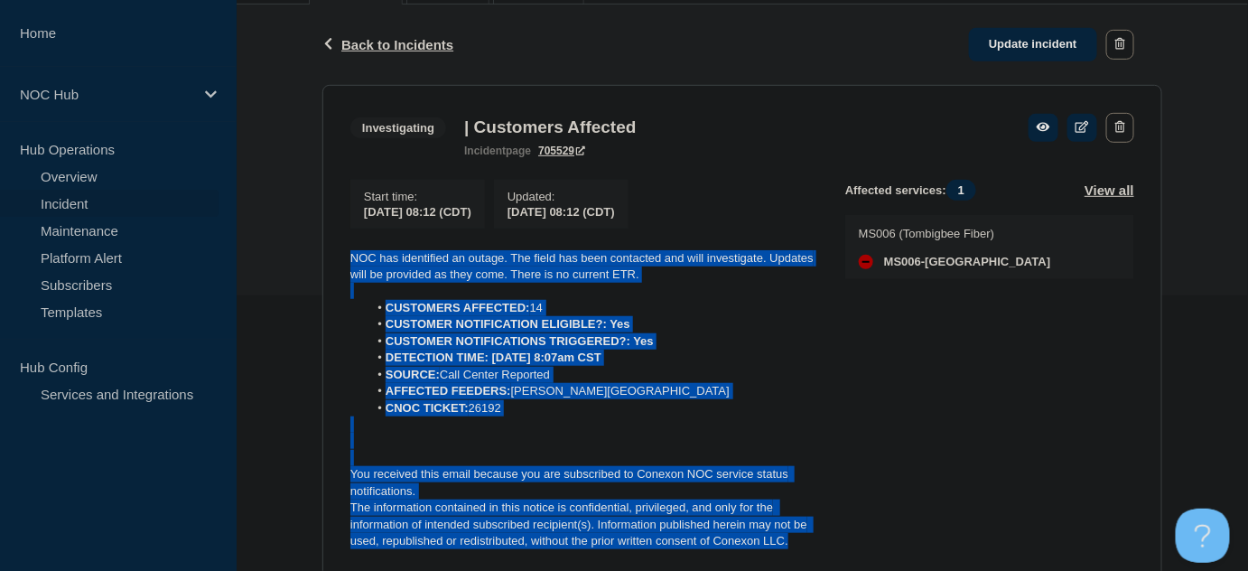
scroll to position [180, 0]
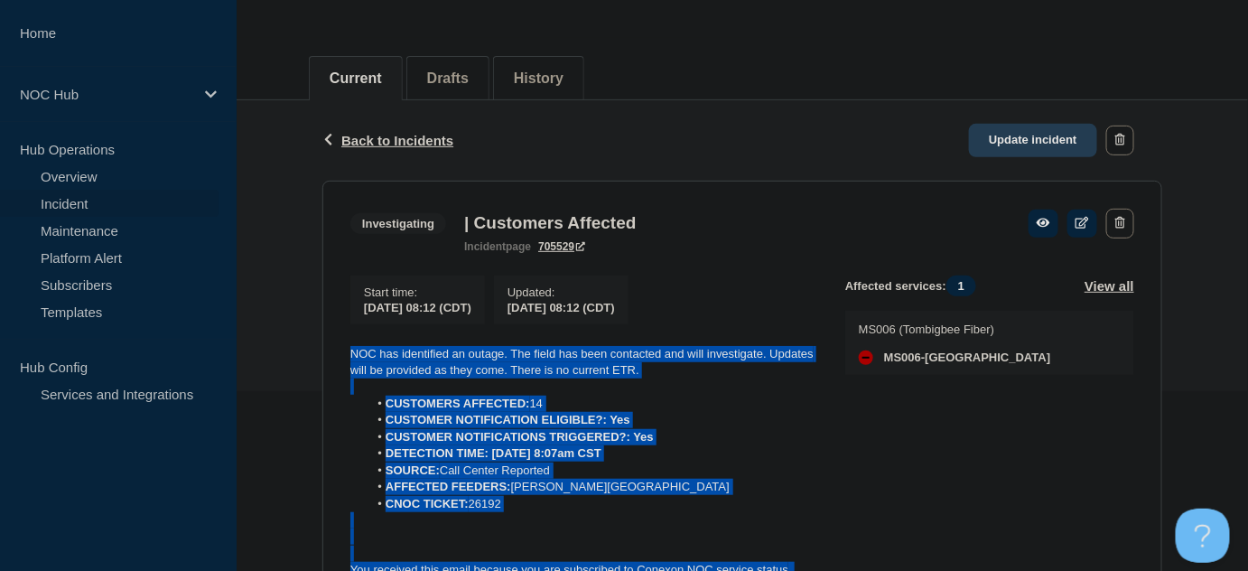
click at [999, 137] on link "Update incident" at bounding box center [1033, 140] width 128 height 33
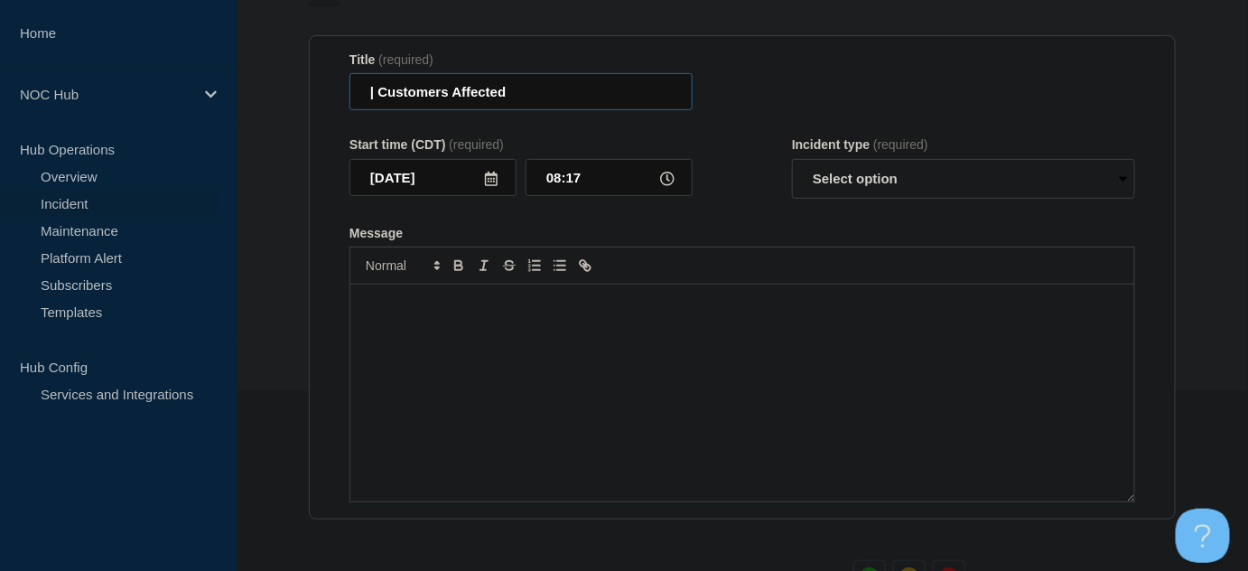
click at [368, 100] on input "| Customers Affected" at bounding box center [521, 91] width 343 height 37
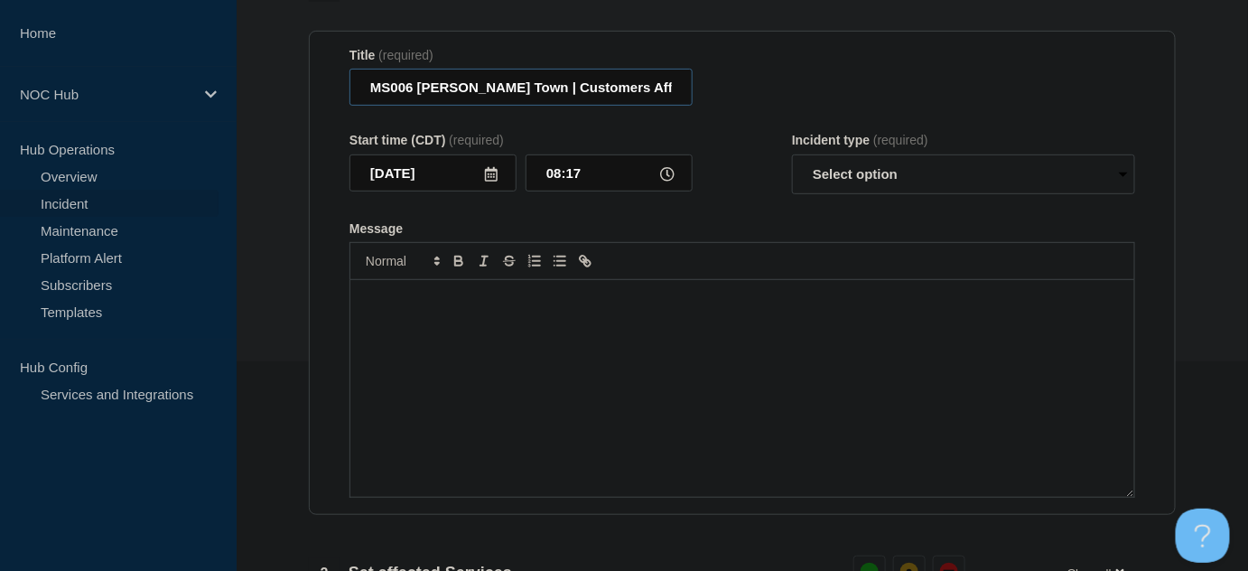
type input "MS006 [PERSON_NAME] Town | Customers Affected"
click at [464, 348] on div "Message" at bounding box center [742, 388] width 784 height 217
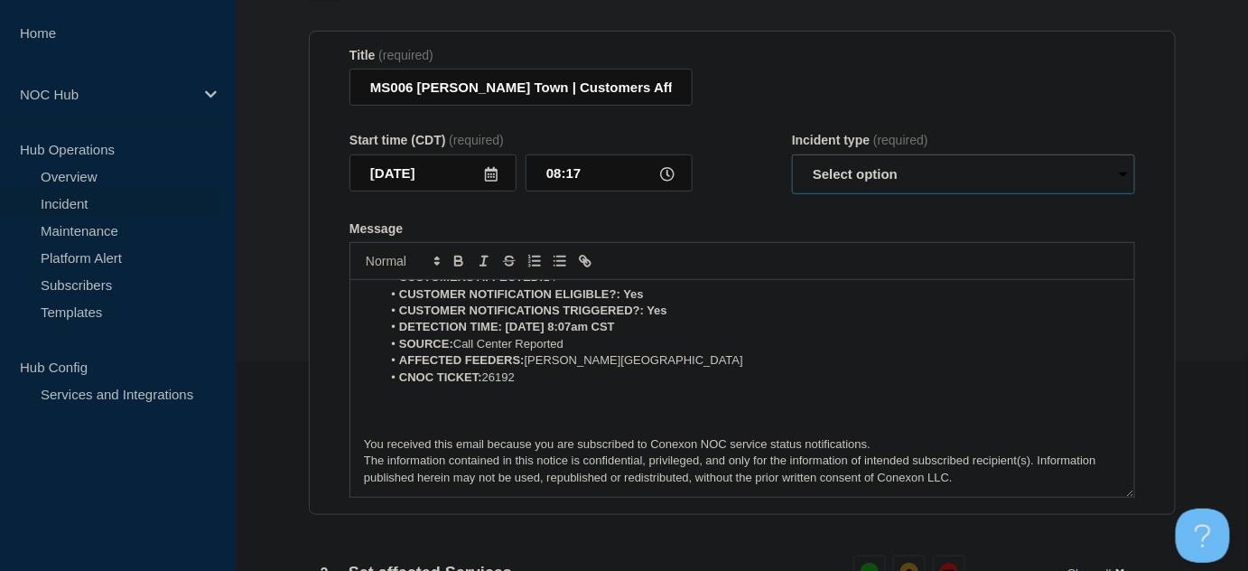
click at [857, 175] on select "Select option Investigating Identified Monitoring Resolved" at bounding box center [963, 174] width 343 height 40
select select "investigating"
click at [792, 163] on select "Select option Investigating Identified Monitoring Resolved" at bounding box center [963, 174] width 343 height 40
click at [718, 213] on form "Title (required) MS006 [PERSON_NAME] Town | Customers Affected Start time (CDT)…" at bounding box center [743, 273] width 786 height 451
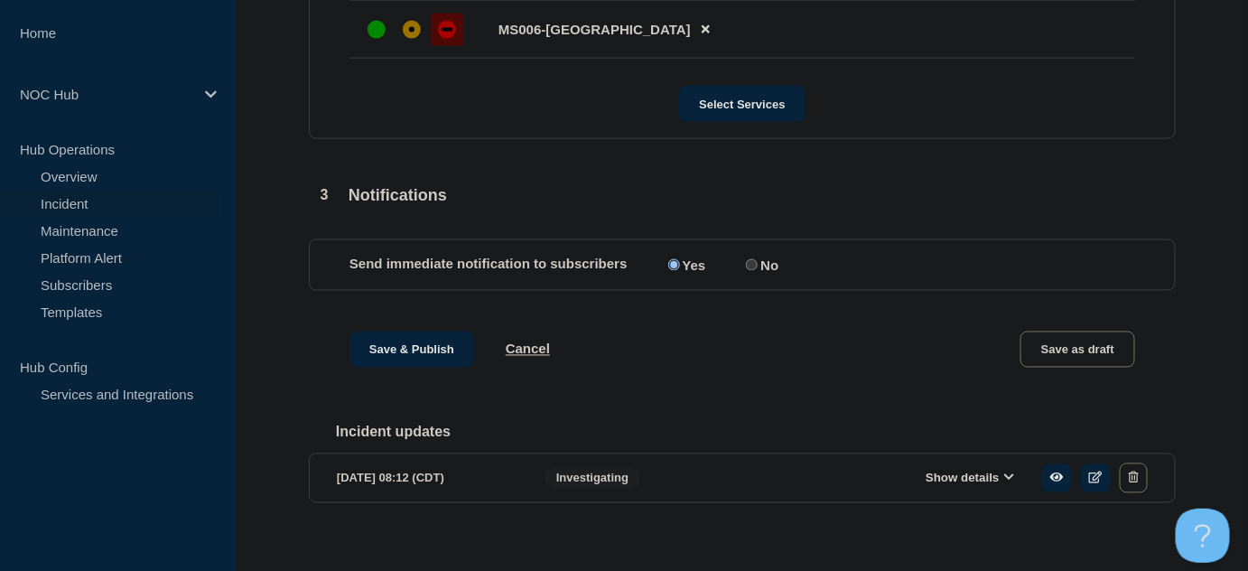
scroll to position [925, 0]
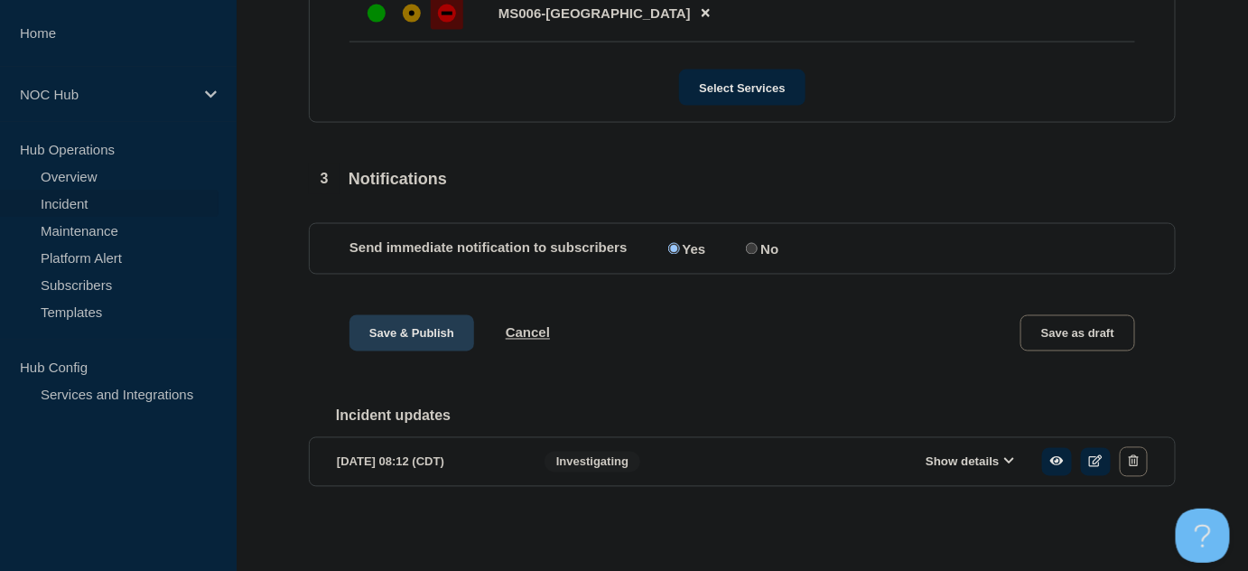
click at [400, 331] on button "Save & Publish" at bounding box center [412, 333] width 125 height 36
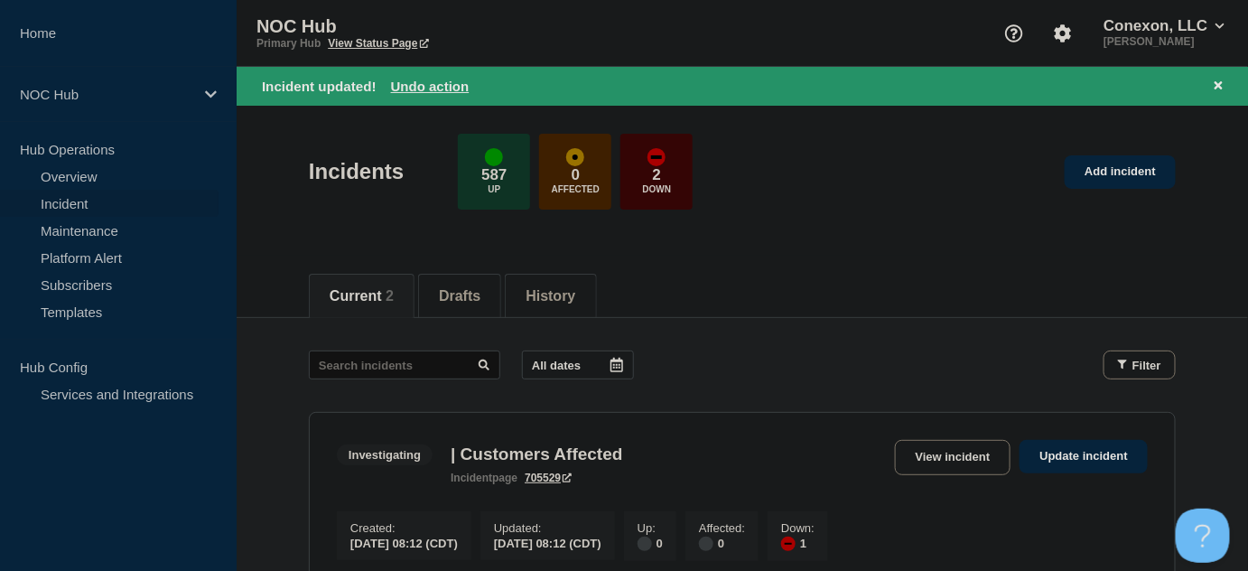
scroll to position [81, 0]
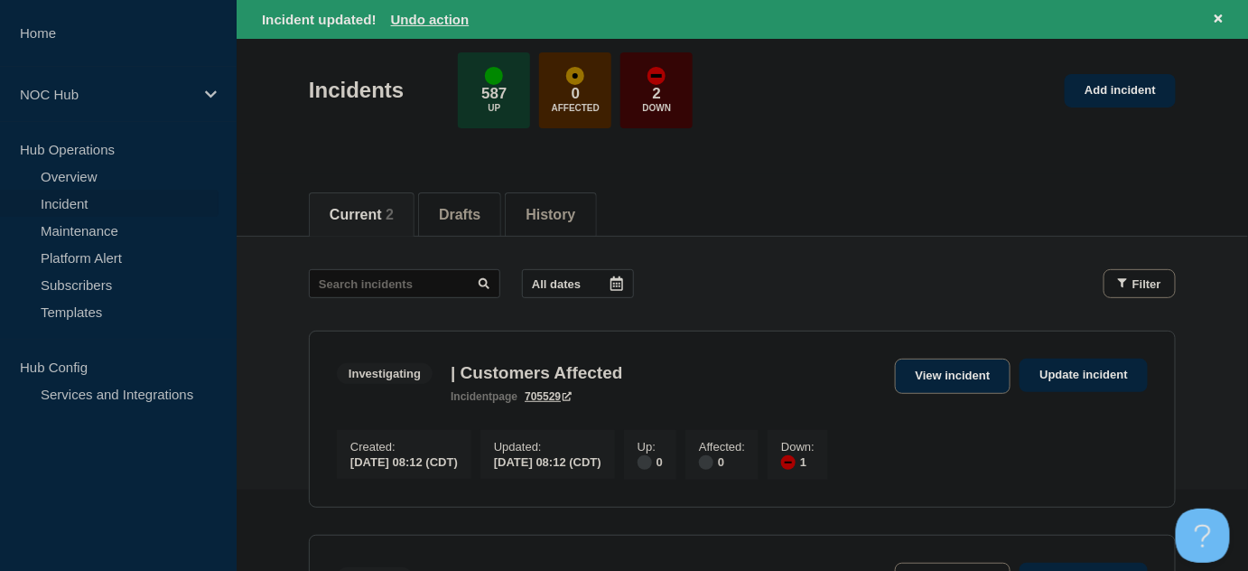
click at [944, 375] on link "View incident" at bounding box center [953, 376] width 117 height 35
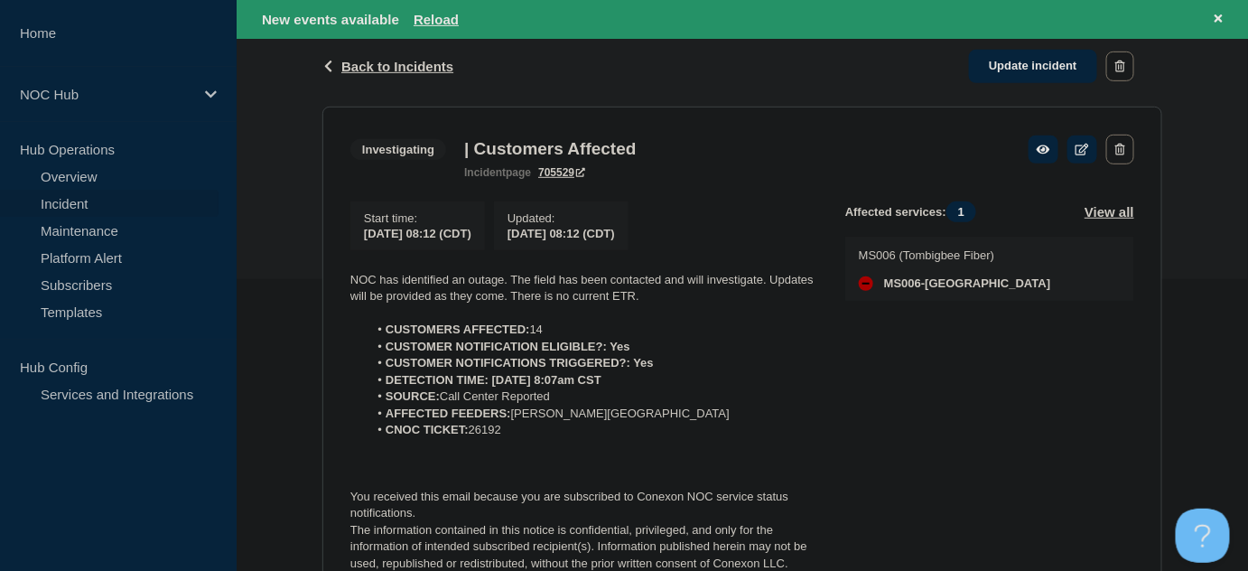
scroll to position [328, 0]
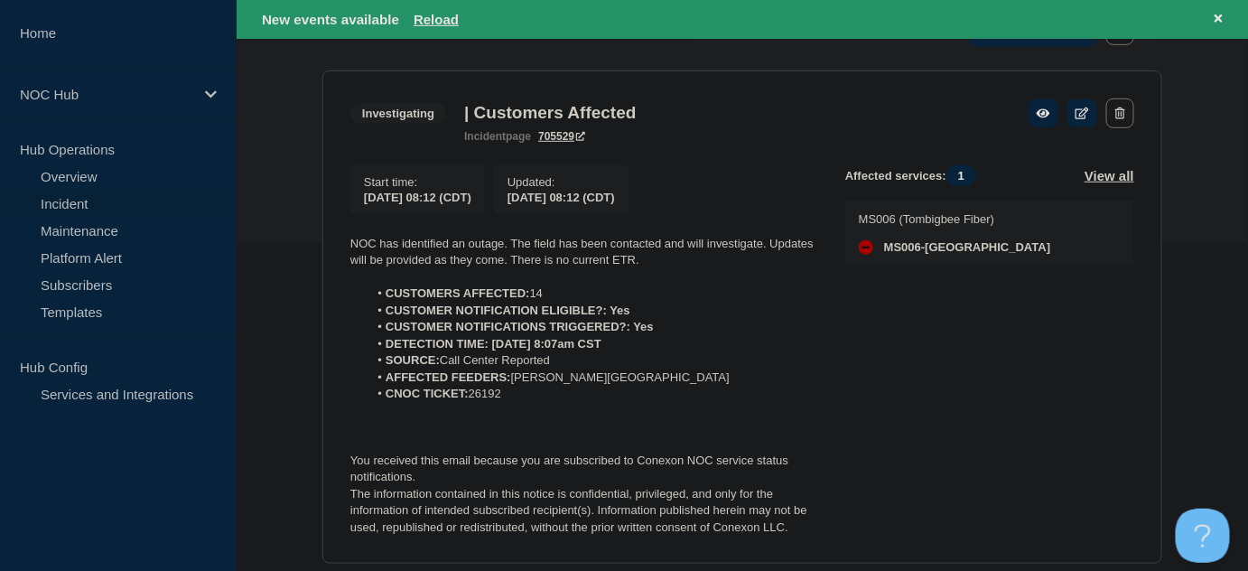
drag, startPoint x: 510, startPoint y: 402, endPoint x: 334, endPoint y: 248, distance: 234.3
click at [334, 248] on section "Investigating | Customers Affected incident page 705529 Start time : [DATE] 08:…" at bounding box center [742, 316] width 840 height 493
copy div "NOC has identified an outage. The field has been contacted and will investigate…"
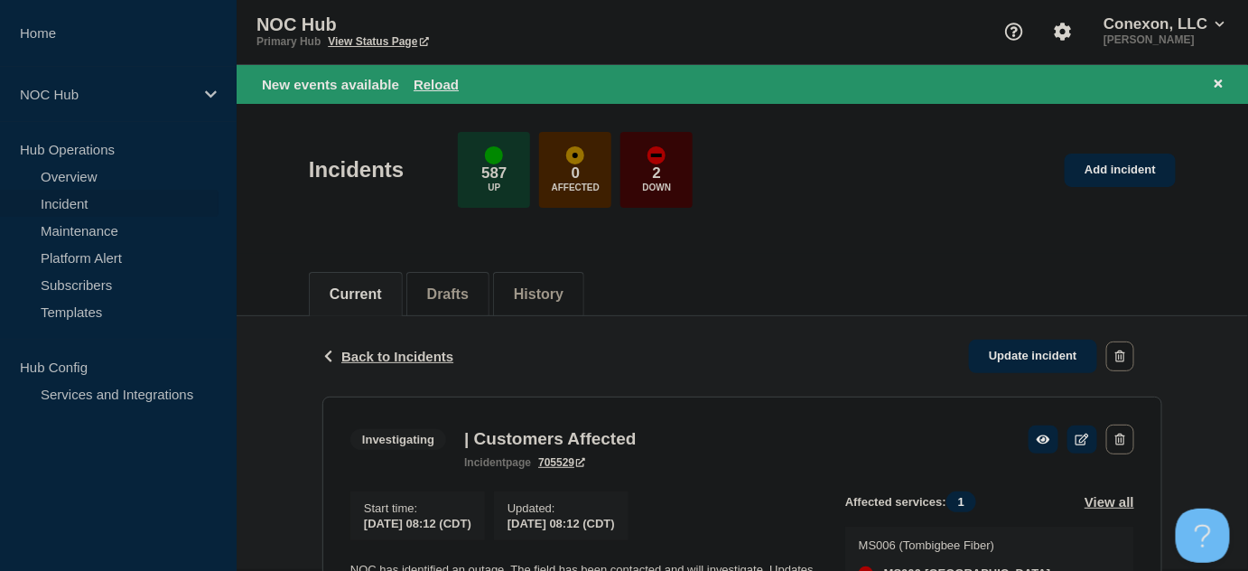
scroll to position [0, 0]
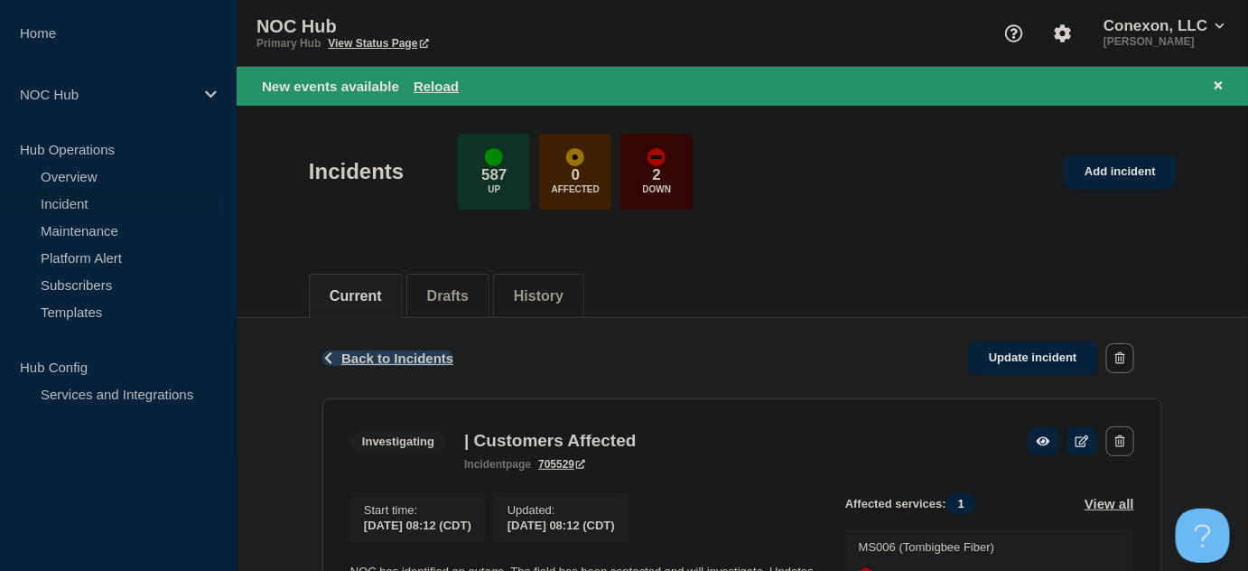
click at [390, 356] on span "Back to Incidents" at bounding box center [397, 357] width 112 height 15
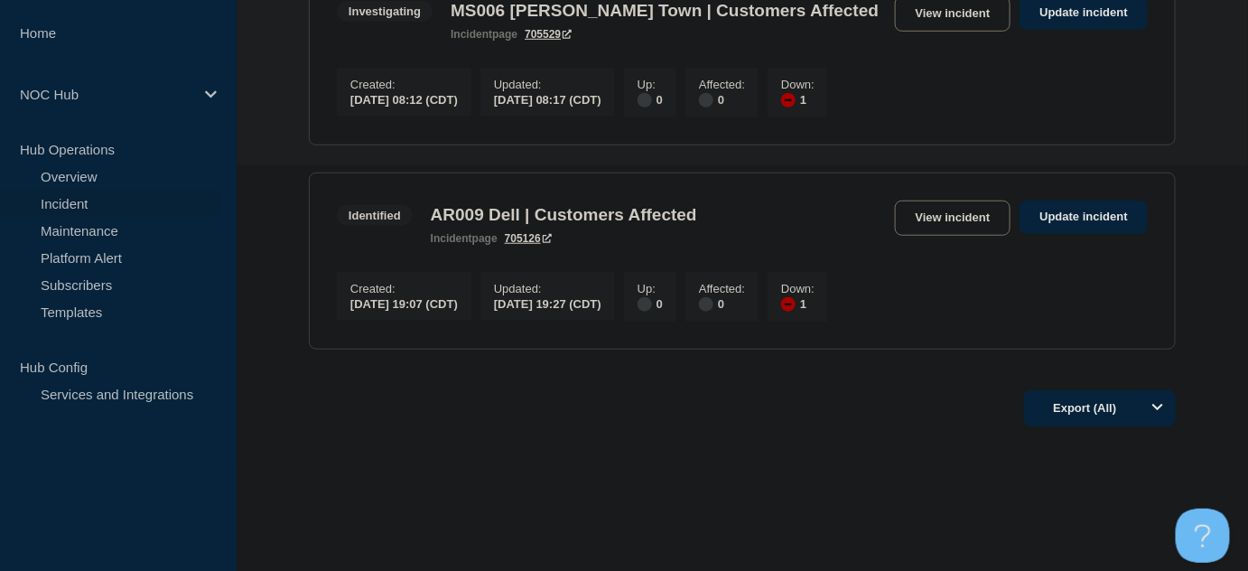
scroll to position [410, 0]
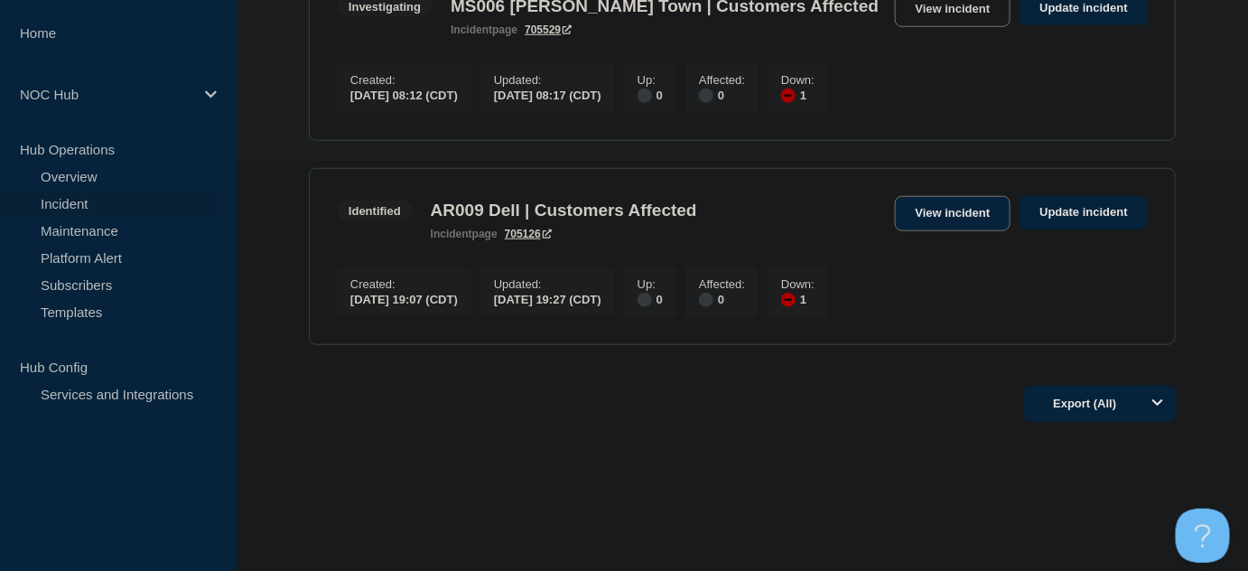
click at [937, 228] on link "View incident" at bounding box center [953, 213] width 117 height 35
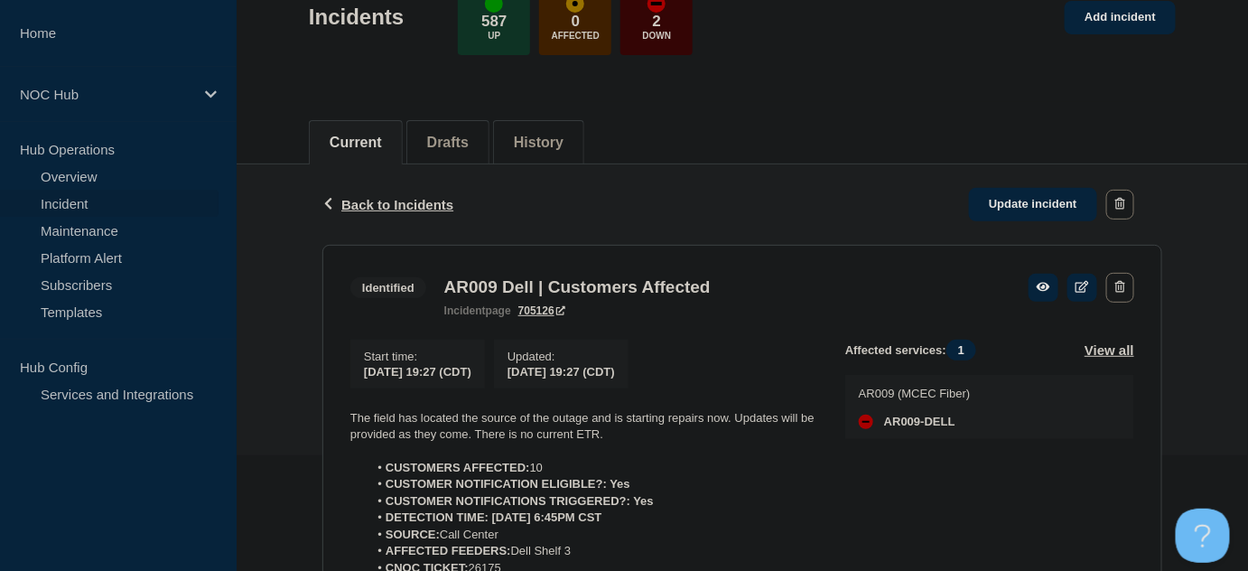
scroll to position [328, 0]
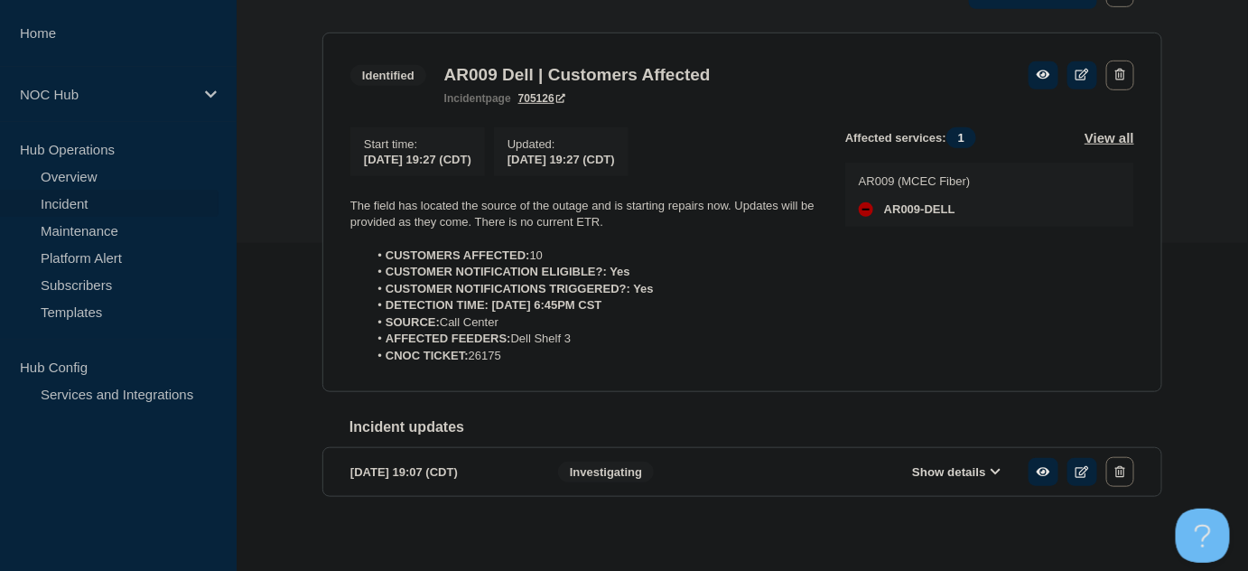
drag, startPoint x: 548, startPoint y: 356, endPoint x: 340, endPoint y: 201, distance: 259.6
click at [340, 201] on section "Identified AR009 Dell | Customers Affected incident page 705126 Start time : 20…" at bounding box center [742, 213] width 840 height 360
copy div "The field has located the source of the outage and is starting repairs now. Upd…"
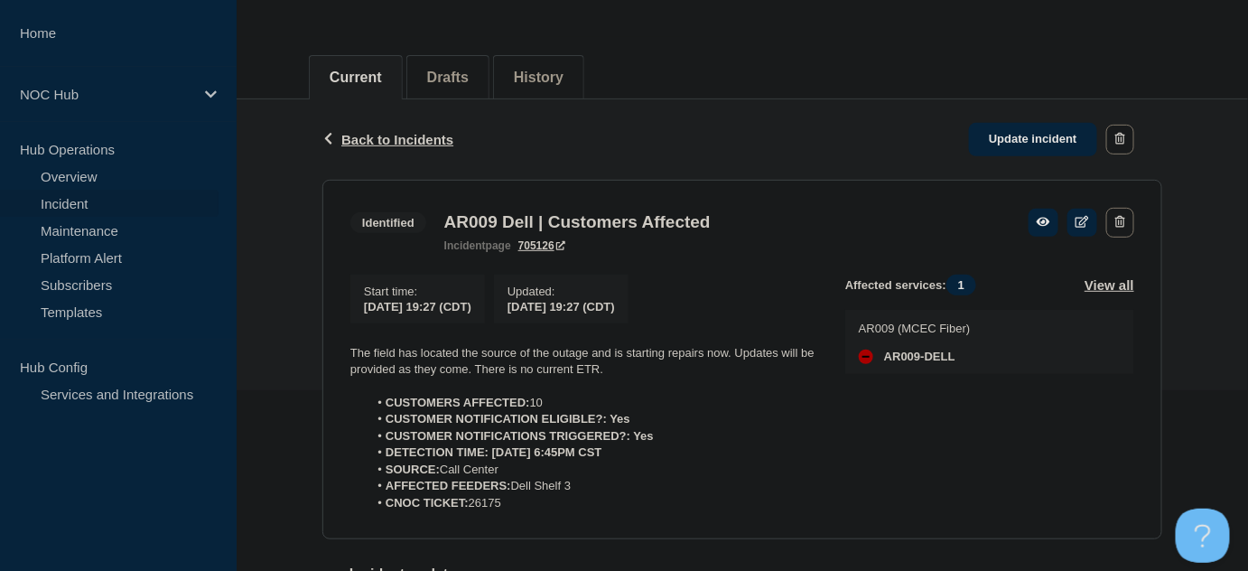
scroll to position [163, 0]
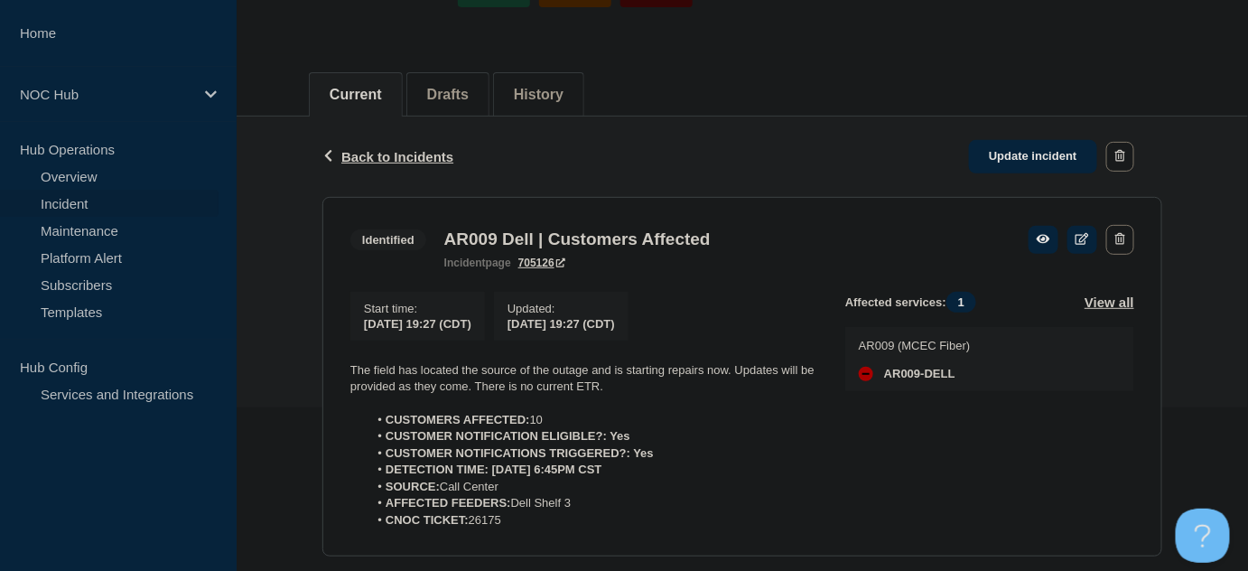
drag, startPoint x: 997, startPoint y: 162, endPoint x: 984, endPoint y: 175, distance: 19.2
click at [998, 161] on link "Update incident" at bounding box center [1033, 156] width 128 height 33
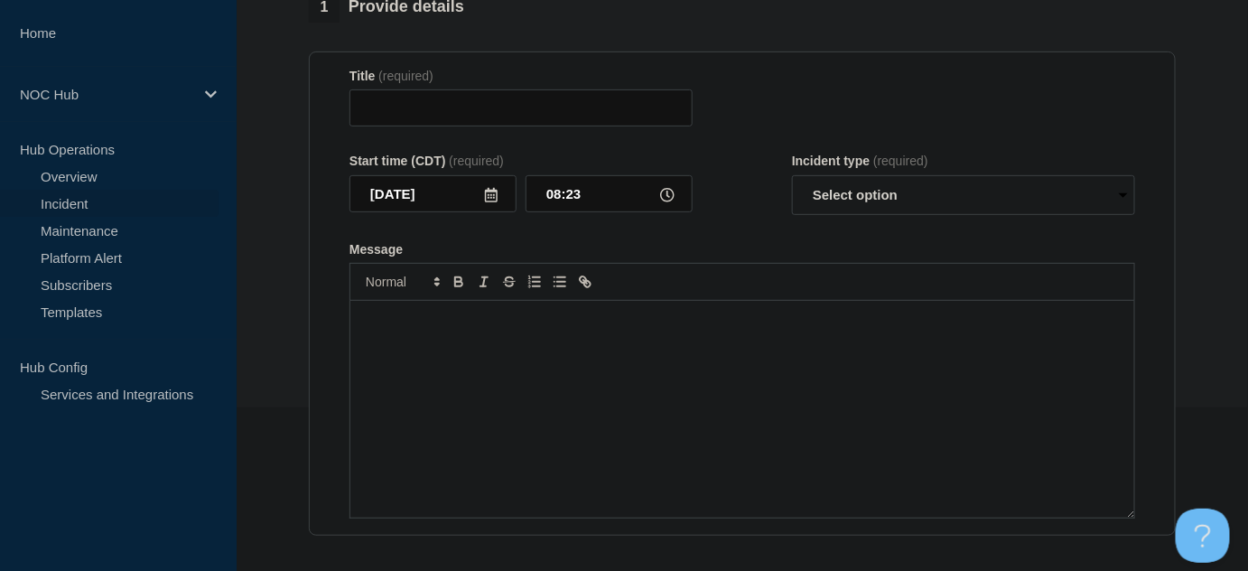
type input "AR009 Dell | Customers Affected"
click at [590, 328] on p "Message" at bounding box center [742, 320] width 757 height 16
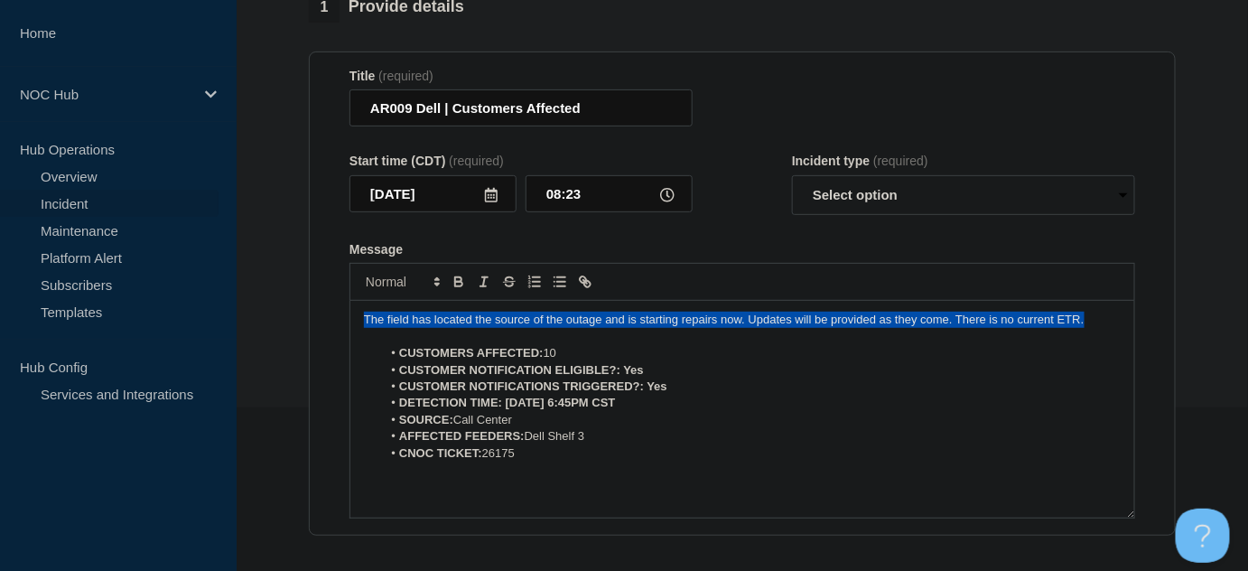
drag, startPoint x: 1087, startPoint y: 350, endPoint x: 361, endPoint y: 355, distance: 725.4
click at [361, 355] on div "The field has located the source of the outage and is starting repairs now. Upd…" at bounding box center [742, 409] width 784 height 217
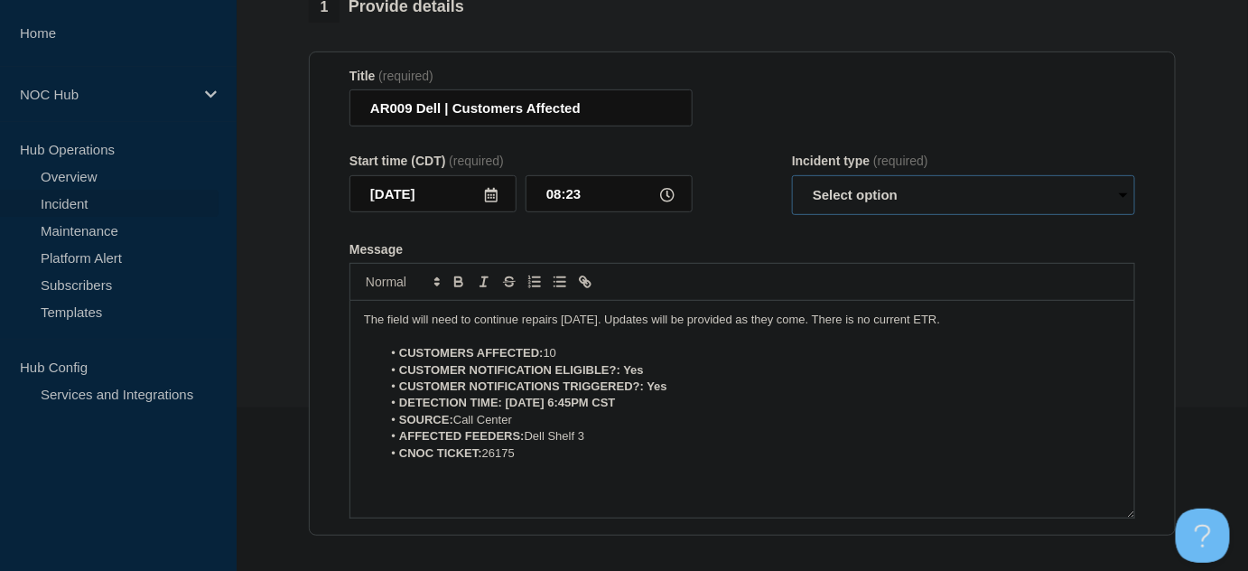
click at [882, 215] on select "Select option Investigating Identified Monitoring Resolved" at bounding box center [963, 195] width 343 height 40
select select "identified"
click at [792, 209] on select "Select option Investigating Identified Monitoring Resolved" at bounding box center [963, 195] width 343 height 40
click at [762, 274] on form "Title (required) AR009 Dell | Customers Affected Start time (CDT) (required) 20…" at bounding box center [743, 294] width 786 height 451
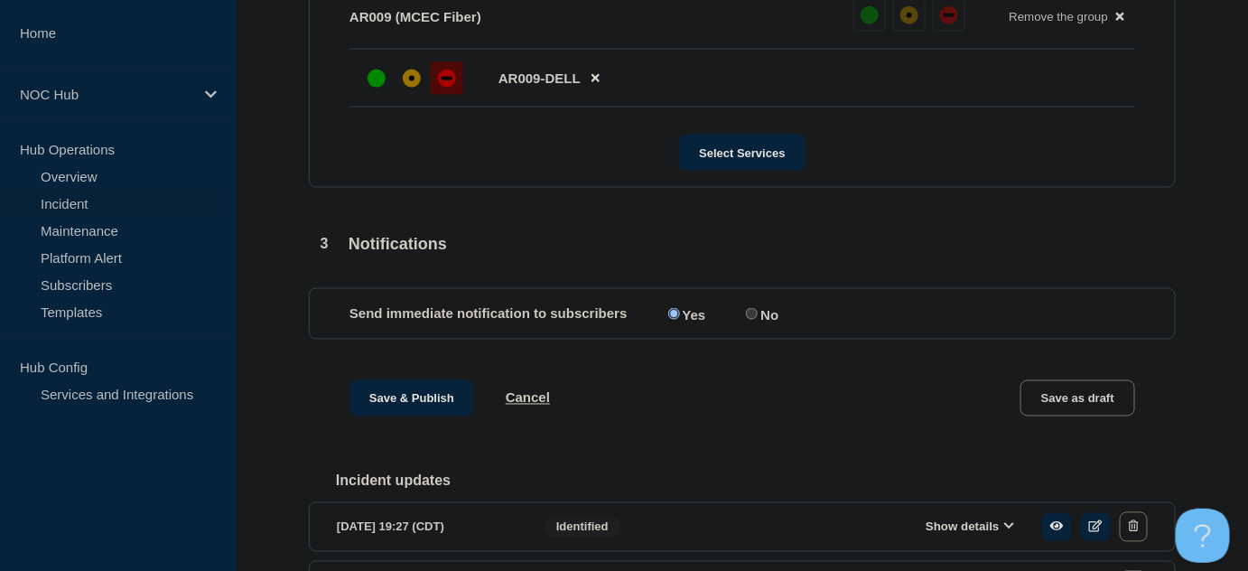
scroll to position [983, 0]
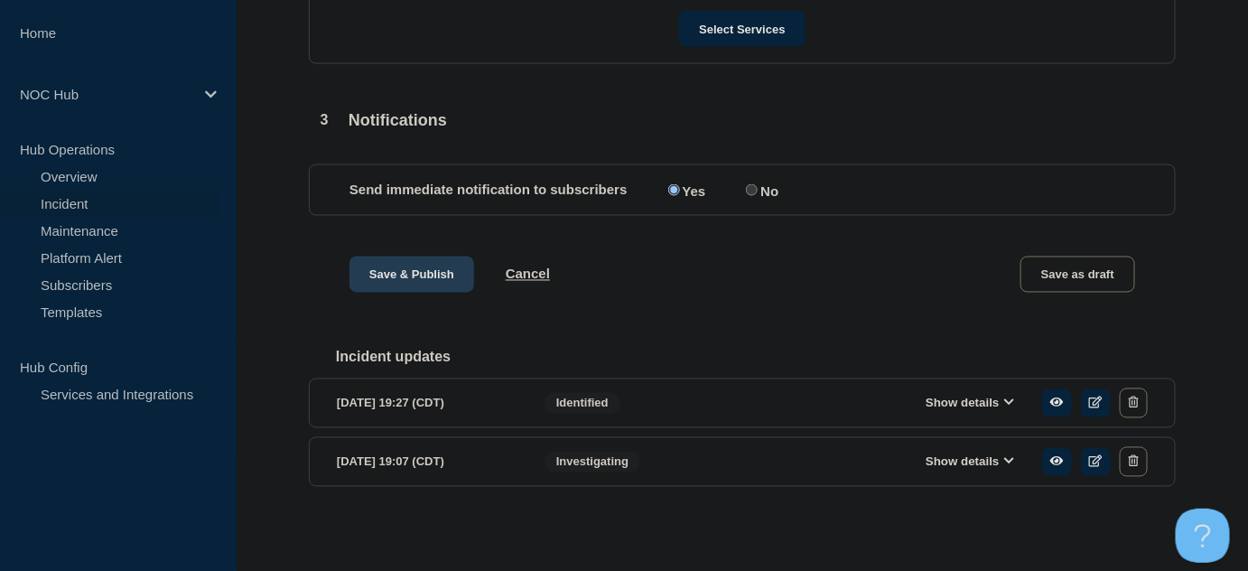
click at [410, 269] on button "Save & Publish" at bounding box center [412, 275] width 125 height 36
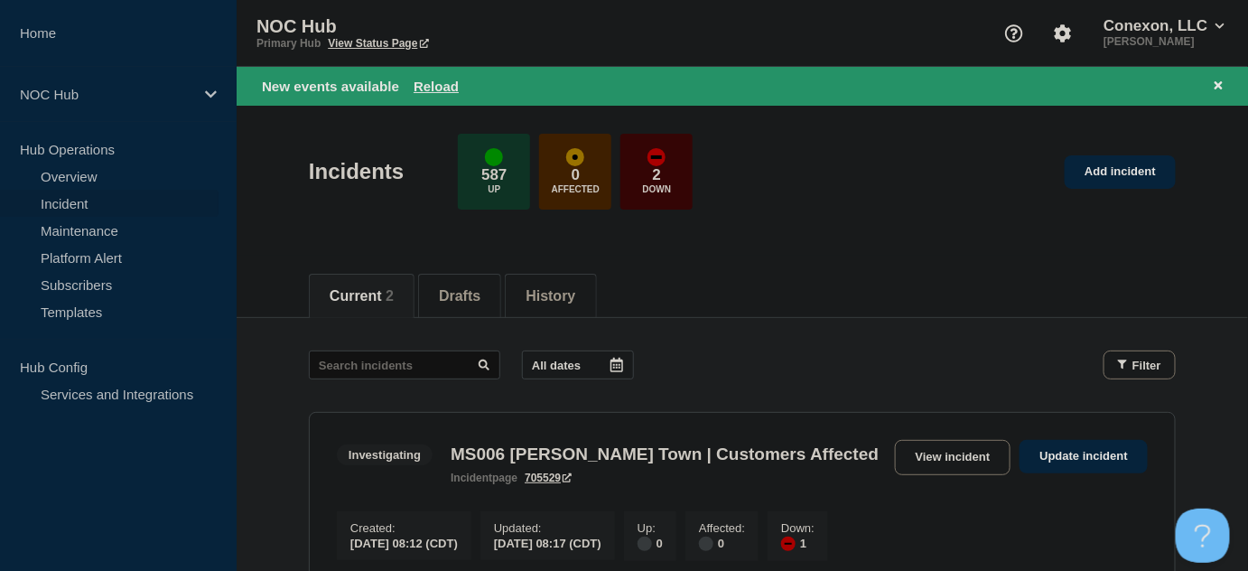
click at [340, 223] on header "Incidents 587 Up 0 Affected 2 Down Add incident" at bounding box center [743, 181] width 1012 height 151
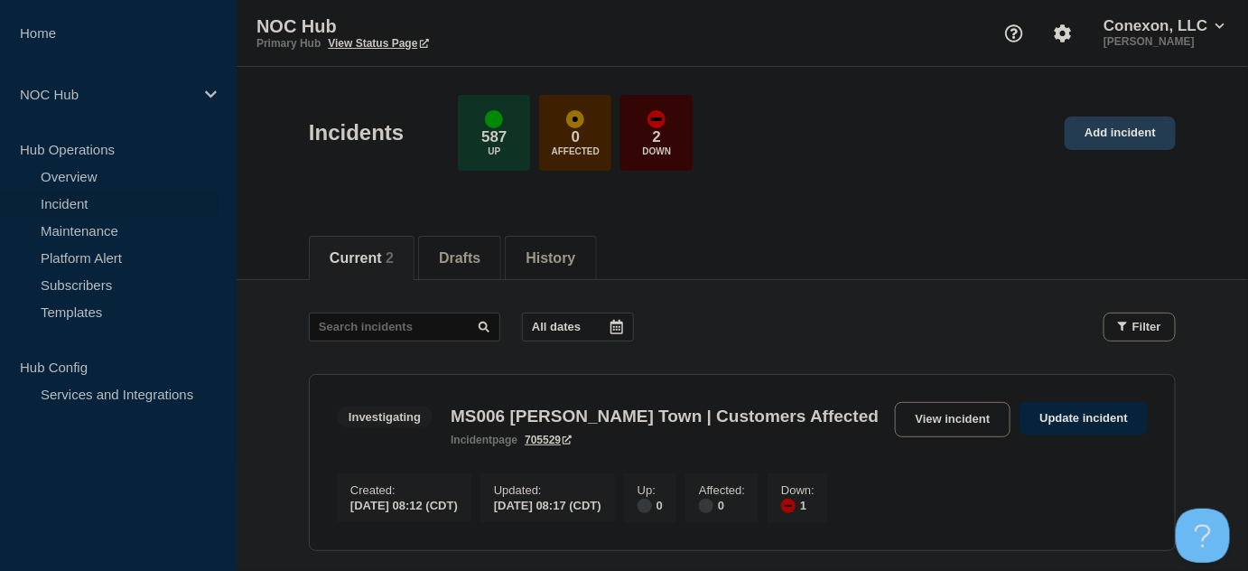
click at [1137, 132] on link "Add incident" at bounding box center [1120, 133] width 111 height 33
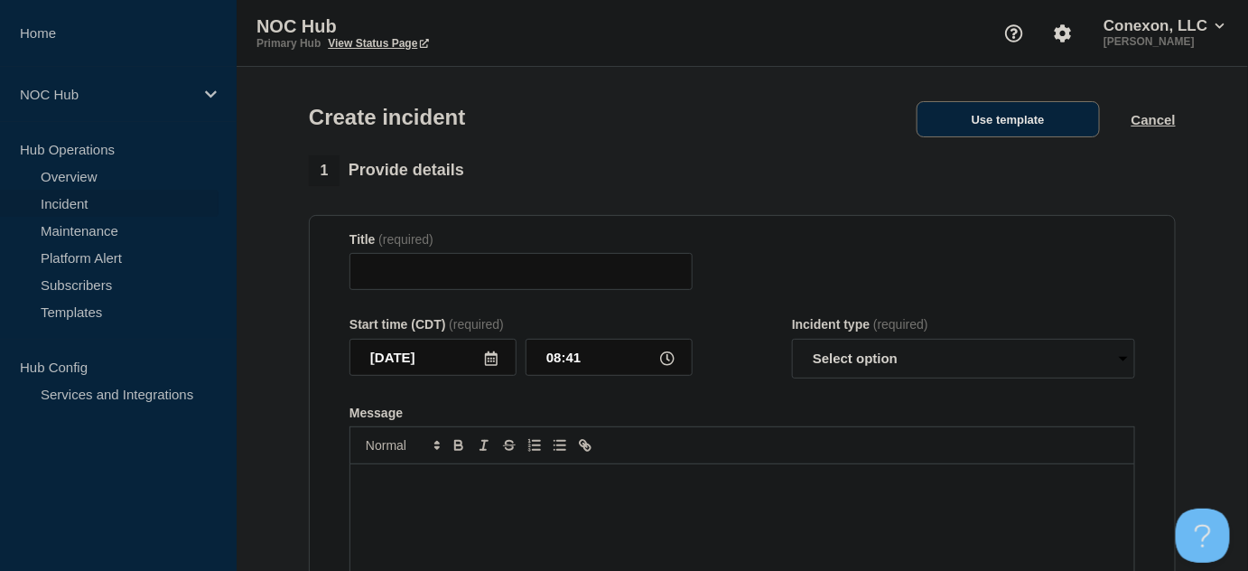
click at [1002, 122] on button "Use template" at bounding box center [1008, 119] width 183 height 36
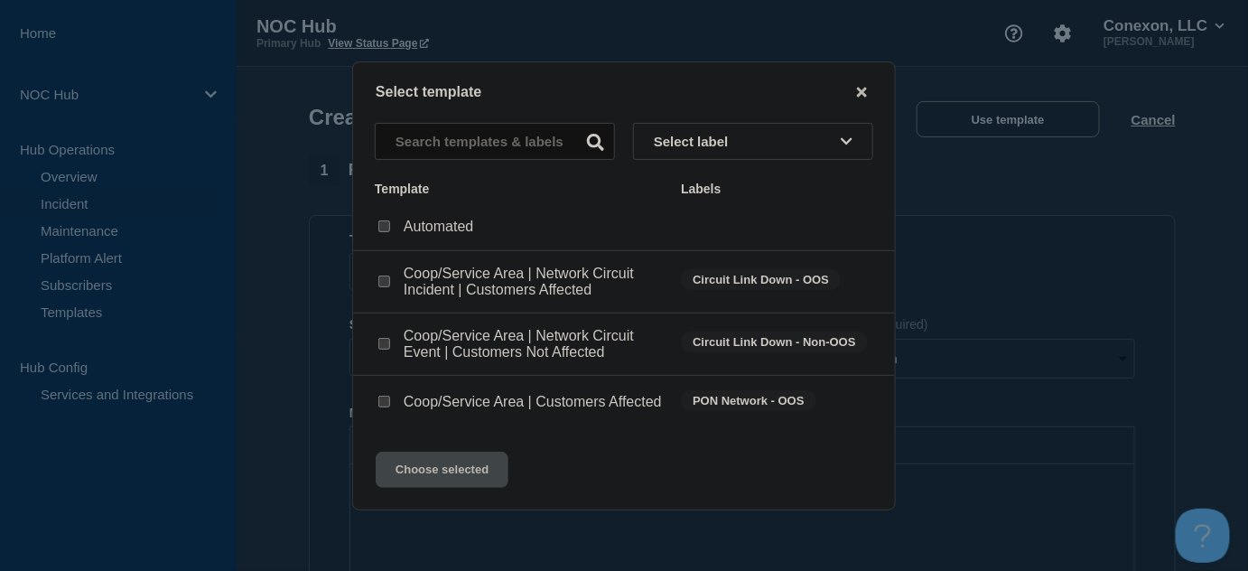
click at [381, 405] on input "Coop/Service Area | Customers Affected checkbox" at bounding box center [384, 402] width 12 height 12
checkbox input "true"
drag, startPoint x: 445, startPoint y: 480, endPoint x: 450, endPoint y: 472, distance: 9.3
click at [445, 481] on button "Choose selected" at bounding box center [442, 470] width 133 height 36
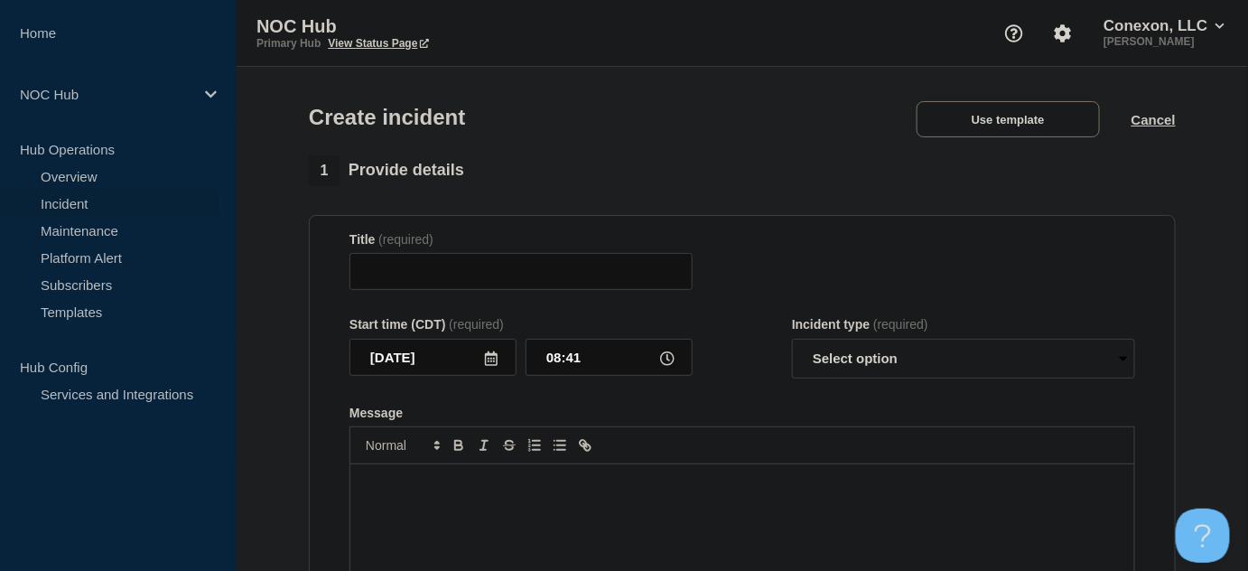
type input "Coop/Service Area | Customers Affected"
select select "investigating"
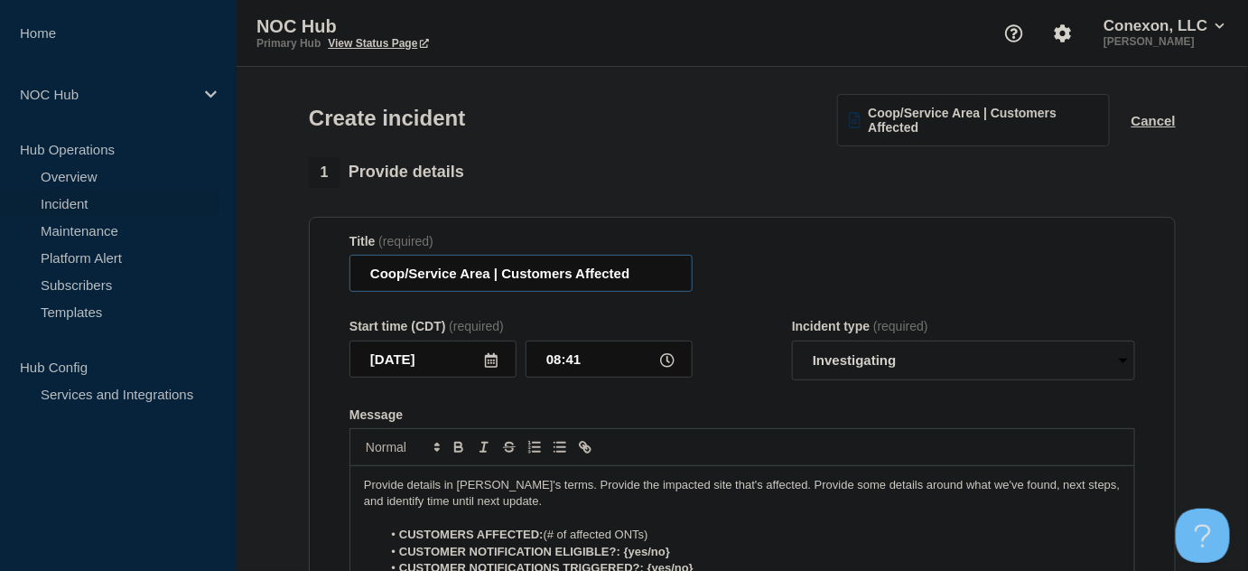
drag, startPoint x: 489, startPoint y: 276, endPoint x: 330, endPoint y: 277, distance: 159.0
click at [330, 277] on section "Title (required) Coop/Service Area | Customers Affected Start time (CDT) (requi…" at bounding box center [742, 459] width 867 height 485
type input "MS188 East Lincoln | Customers Affected"
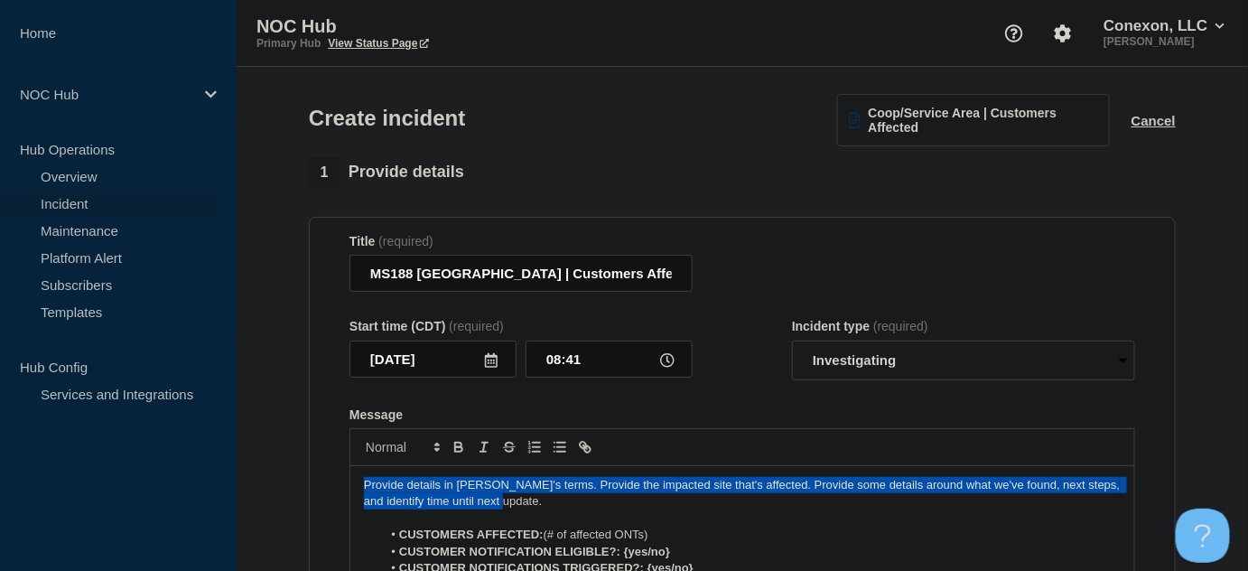
drag, startPoint x: 525, startPoint y: 500, endPoint x: 211, endPoint y: 442, distance: 318.9
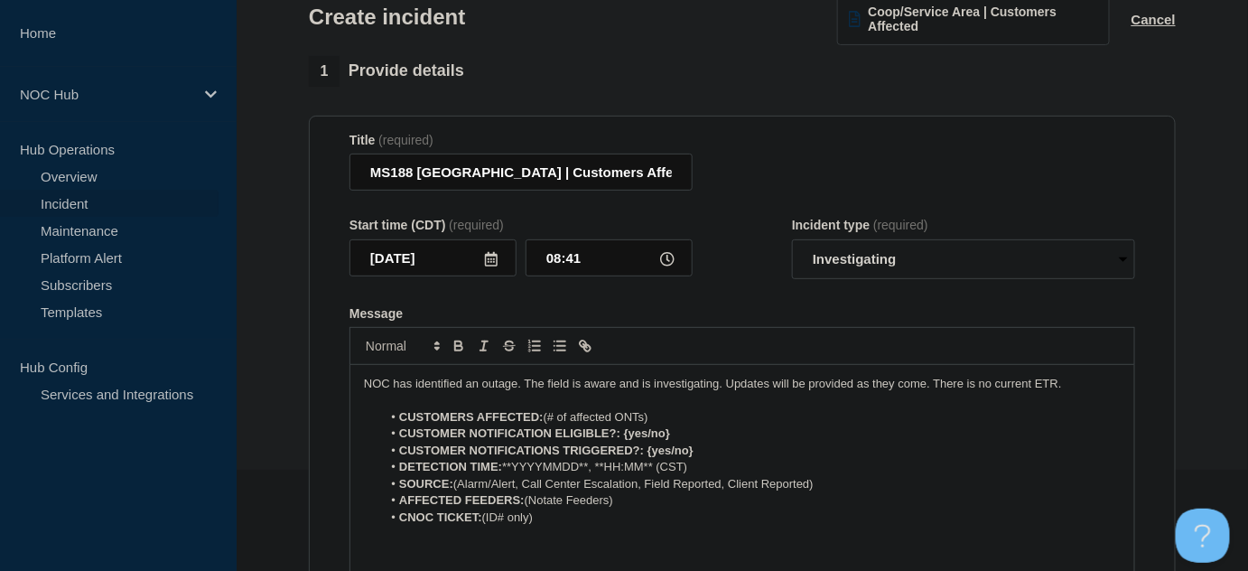
scroll to position [246, 0]
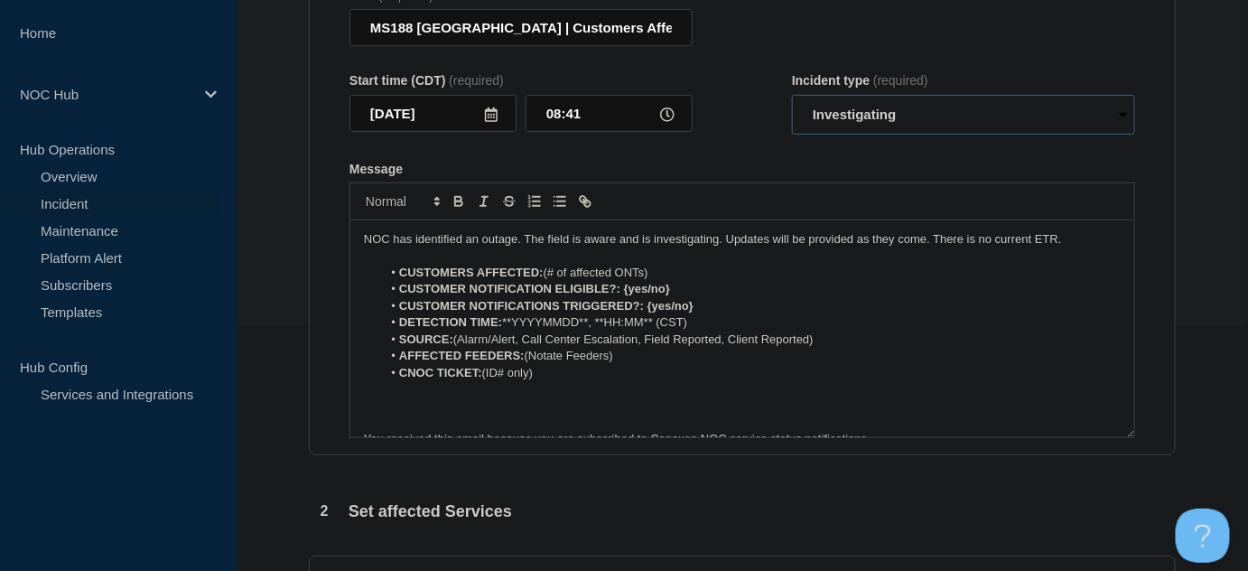
click at [864, 109] on select "Select option Investigating Identified Monitoring" at bounding box center [963, 115] width 343 height 40
click at [736, 125] on div "Start time (CDT) (required) 2025-09-01 08:41 Incident type (required) Select op…" at bounding box center [743, 103] width 786 height 61
drag, startPoint x: 546, startPoint y: 270, endPoint x: 691, endPoint y: 269, distance: 144.5
click at [691, 269] on li "CUSTOMERS AFFECTED: (# of affected ONTs)" at bounding box center [752, 273] width 740 height 16
drag, startPoint x: 659, startPoint y: 291, endPoint x: 627, endPoint y: 291, distance: 32.5
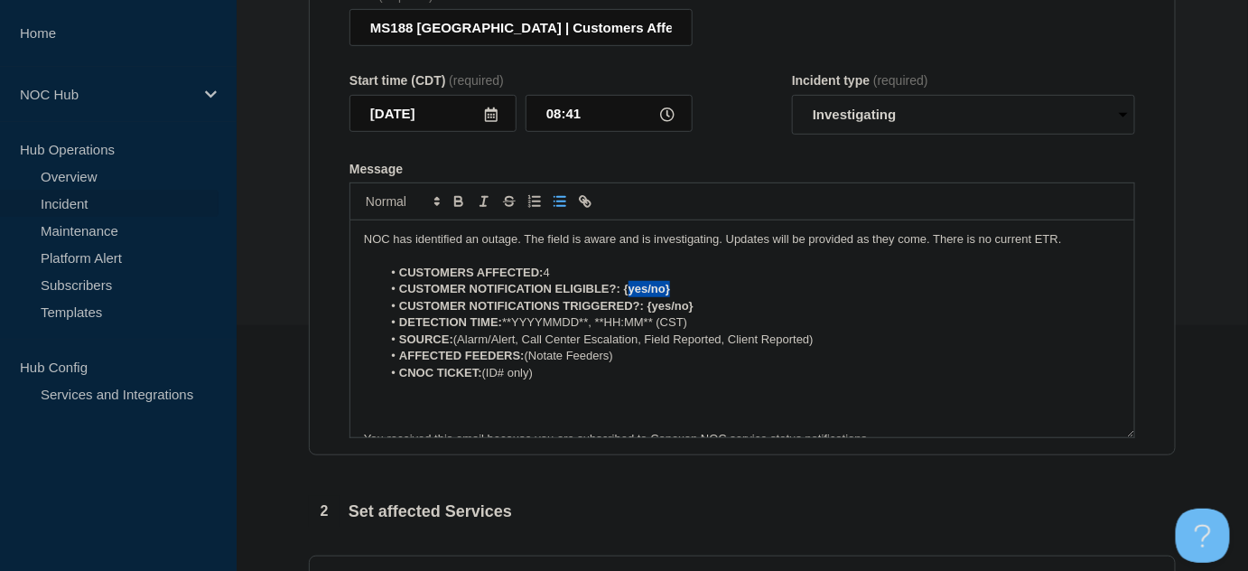
click at [627, 291] on li "CUSTOMER NOTIFICATION ELIGIBLE?: {yes/no}" at bounding box center [752, 289] width 740 height 16
drag, startPoint x: 647, startPoint y: 305, endPoint x: 710, endPoint y: 305, distance: 63.2
click at [710, 305] on li "CUSTOMER NOTIFICATIONS TRIGGERED?: {yes/no}" at bounding box center [752, 306] width 740 height 16
drag, startPoint x: 694, startPoint y: 322, endPoint x: 505, endPoint y: 326, distance: 188.8
click at [505, 326] on li "DETECTION TIME: **YYYYMMDD**, **HH:MM** (CST)" at bounding box center [752, 322] width 740 height 16
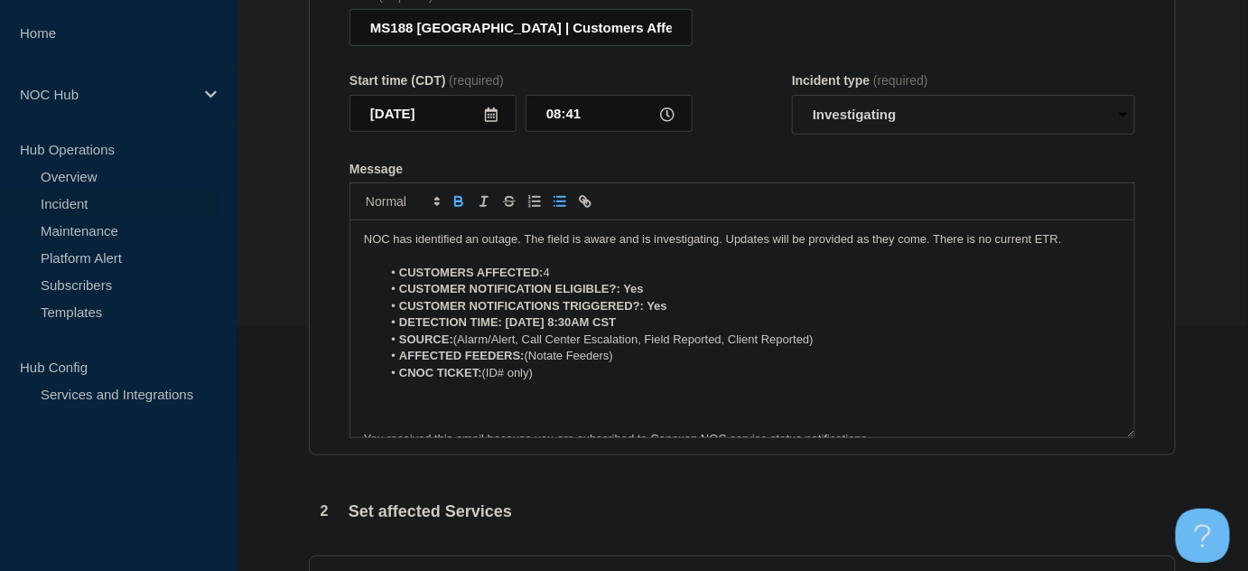
drag, startPoint x: 454, startPoint y: 341, endPoint x: 839, endPoint y: 333, distance: 384.9
click at [839, 333] on li "SOURCE: (Alarm/Alert, Call Center Escalation, Field Reported, Client Reported)" at bounding box center [752, 340] width 740 height 16
drag, startPoint x: 524, startPoint y: 353, endPoint x: 623, endPoint y: 353, distance: 99.4
click at [623, 353] on li "AFFECTED FEEDERS: (Notate Feeders)" at bounding box center [752, 356] width 740 height 16
drag, startPoint x: 484, startPoint y: 373, endPoint x: 584, endPoint y: 373, distance: 100.3
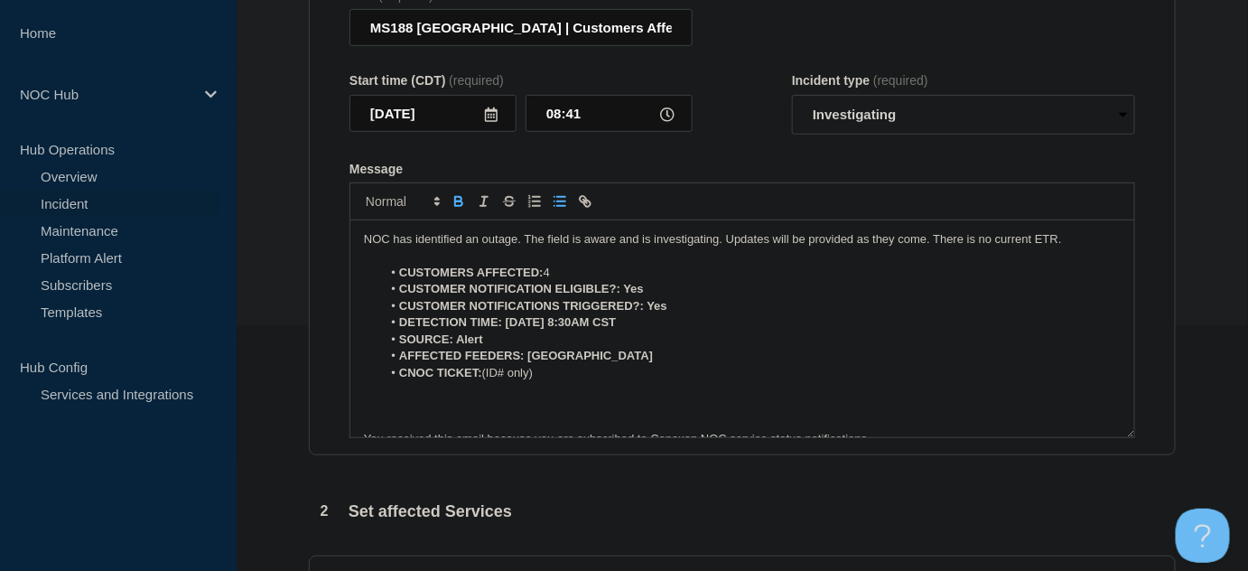
click at [584, 373] on li "CNOC TICKET: (ID# only)" at bounding box center [752, 373] width 740 height 16
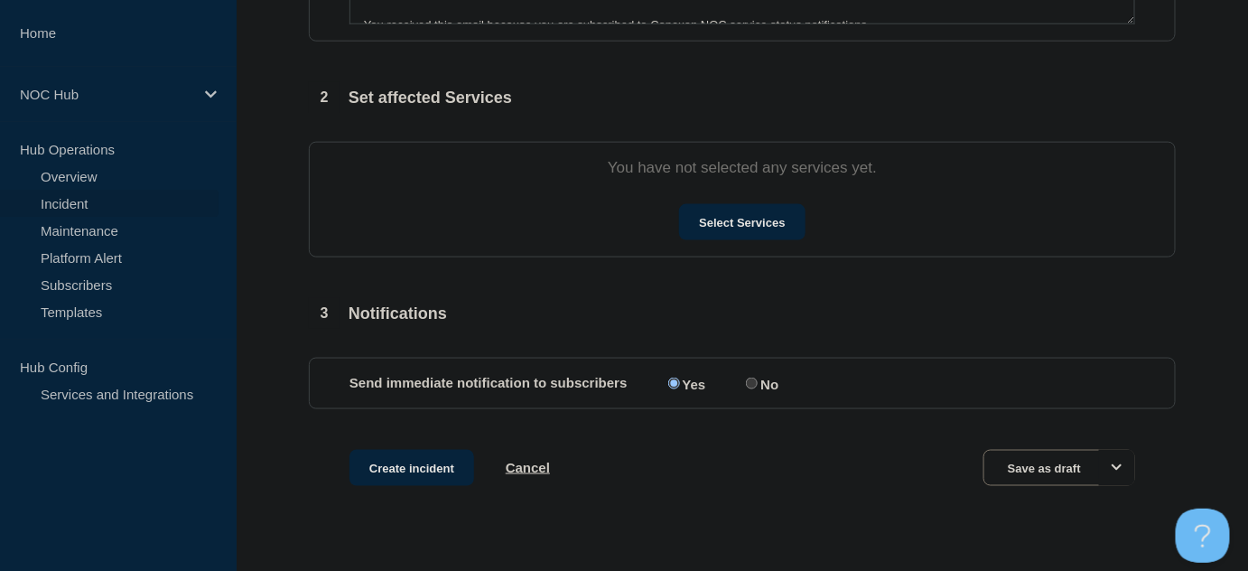
scroll to position [693, 0]
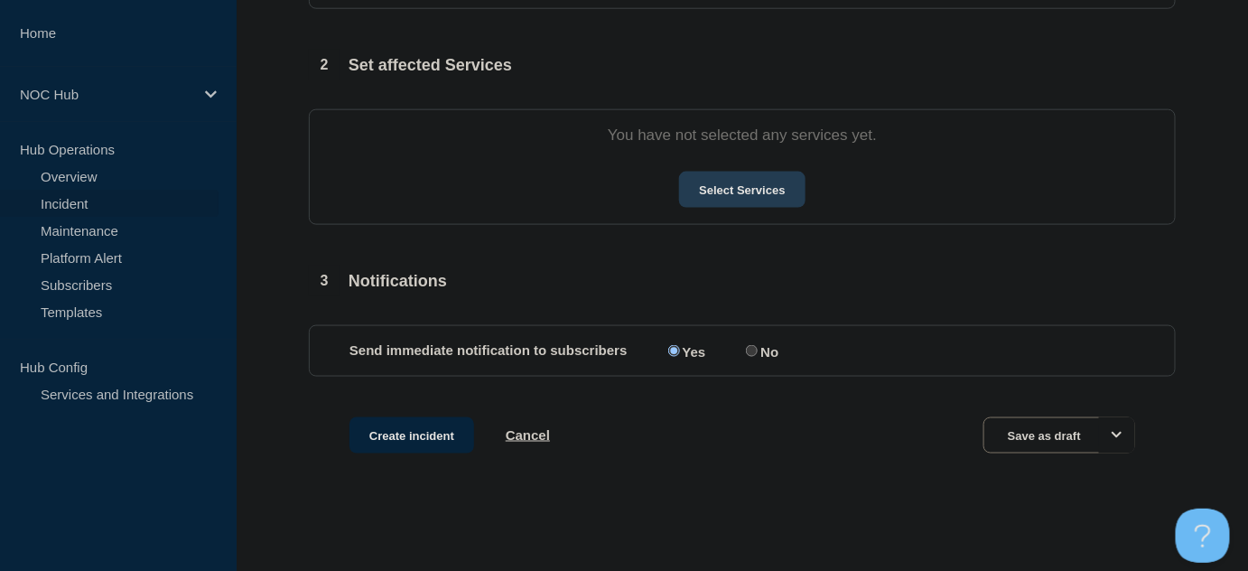
click at [779, 190] on button "Select Services" at bounding box center [742, 190] width 126 height 36
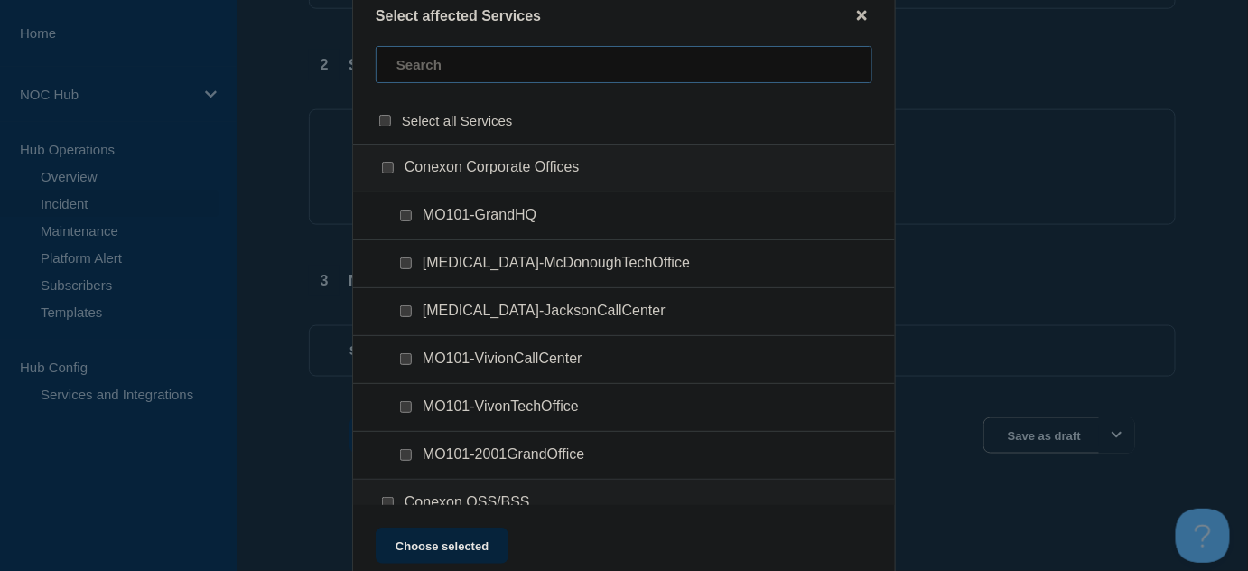
click at [637, 58] on input "text" at bounding box center [624, 64] width 497 height 37
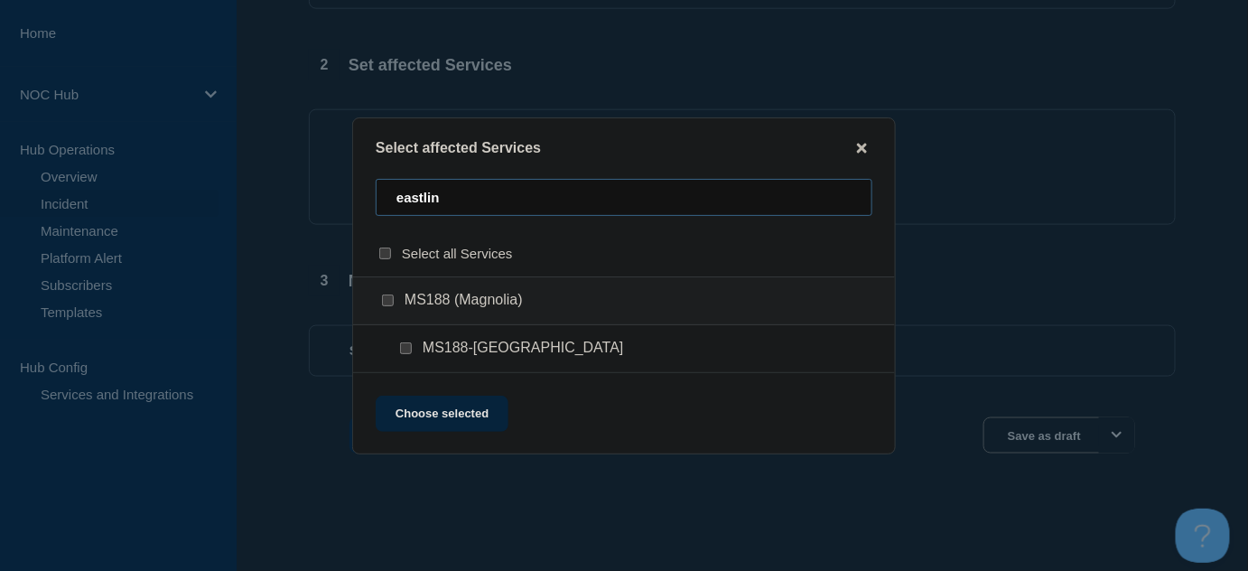
type input "eastlin"
click at [413, 350] on div at bounding box center [410, 349] width 26 height 18
click at [402, 347] on input "MS188-EASTLINCOLN checkbox" at bounding box center [406, 348] width 12 height 12
checkbox input "true"
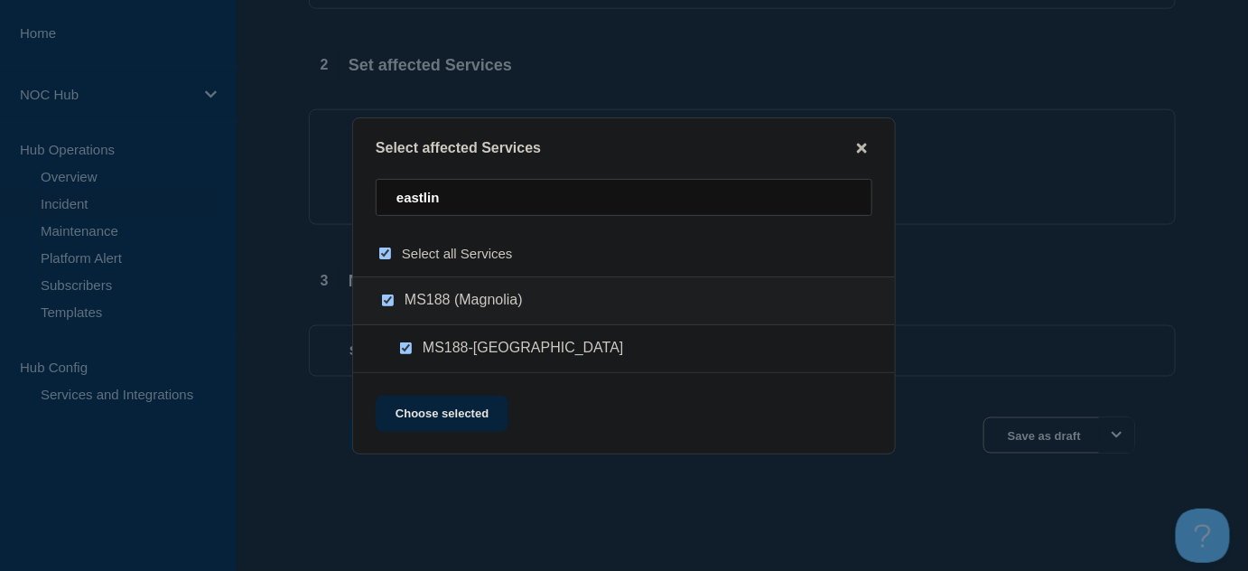
checkbox input "true"
click at [464, 423] on button "Choose selected" at bounding box center [442, 414] width 133 height 36
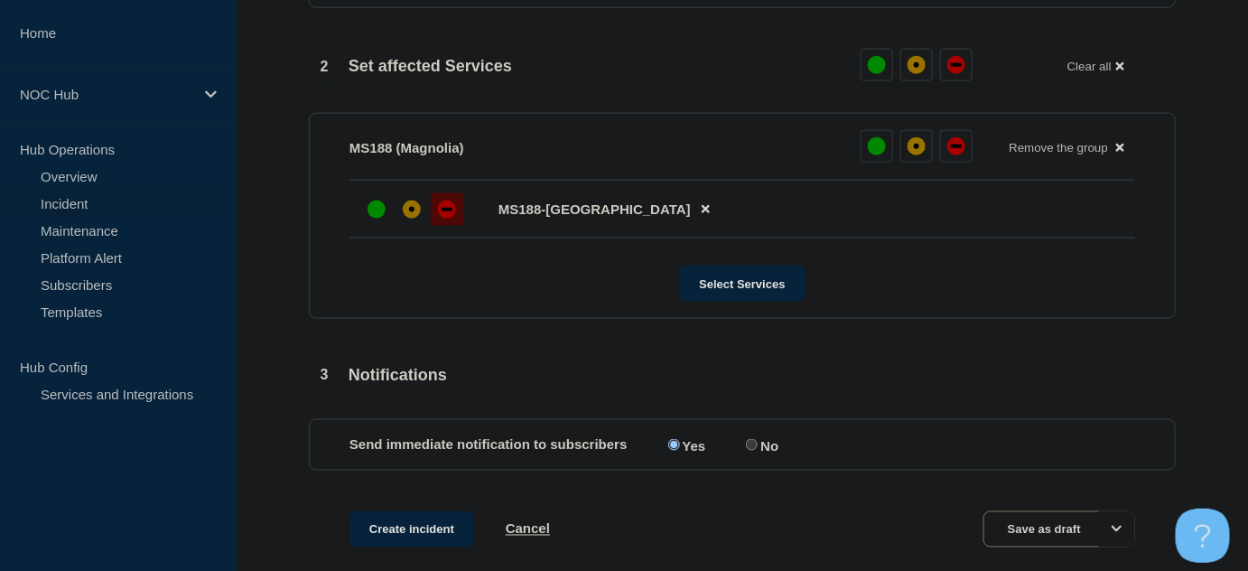
click at [453, 211] on div "down" at bounding box center [447, 210] width 18 height 18
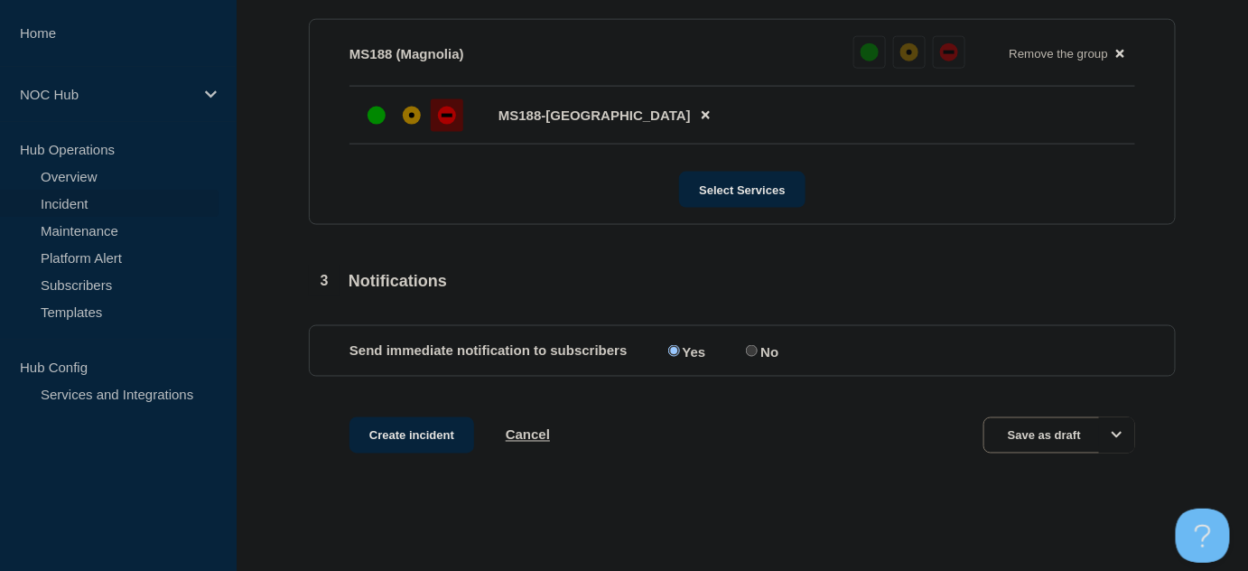
scroll to position [789, 0]
click at [428, 444] on button "Create incident" at bounding box center [412, 435] width 125 height 36
